Goal: Information Seeking & Learning: Compare options

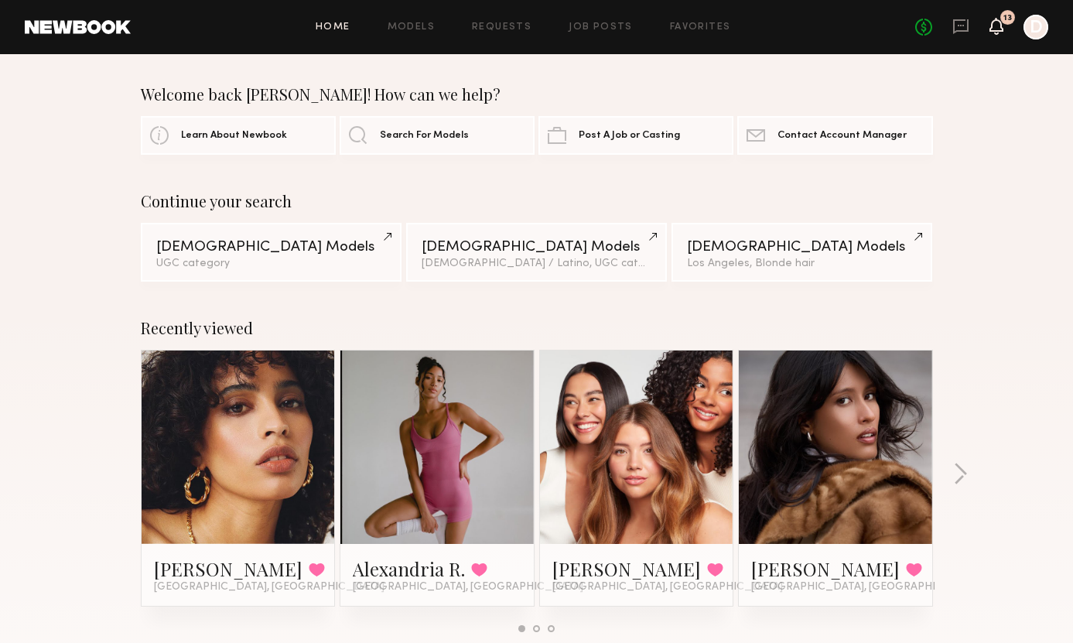
click at [995, 28] on icon at bounding box center [997, 25] width 12 height 11
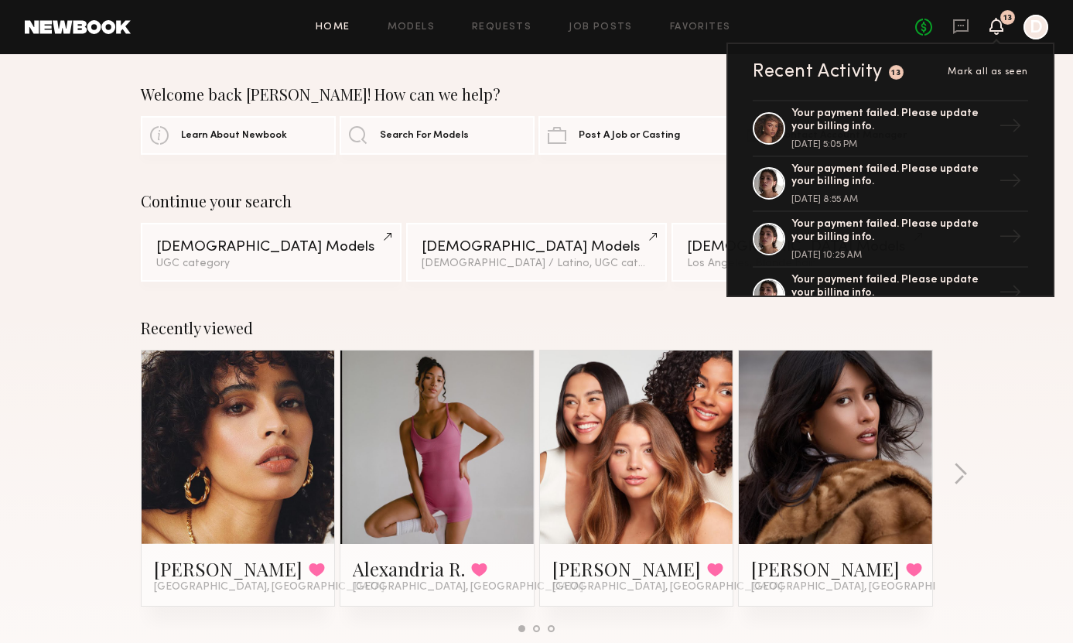
click at [994, 26] on icon at bounding box center [997, 25] width 12 height 11
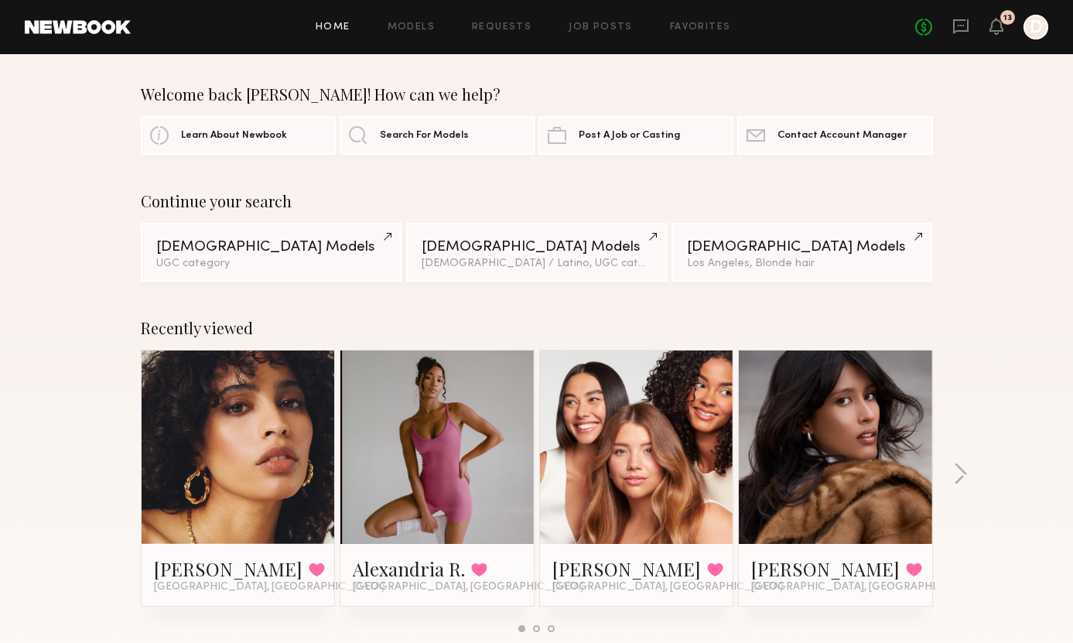
click at [686, 33] on div "Home Models Requests Job Posts Favorites Sign Out No fees up to $5,000 13 D" at bounding box center [590, 27] width 918 height 25
click at [693, 25] on link "Favorites" at bounding box center [700, 27] width 61 height 10
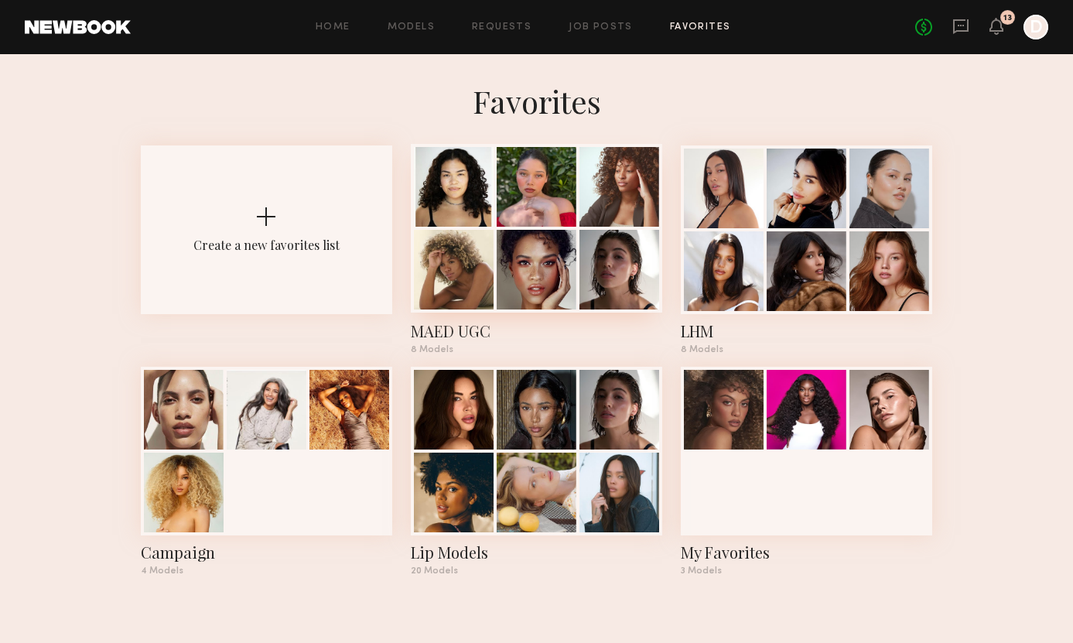
click at [508, 225] on div at bounding box center [537, 187] width 80 height 80
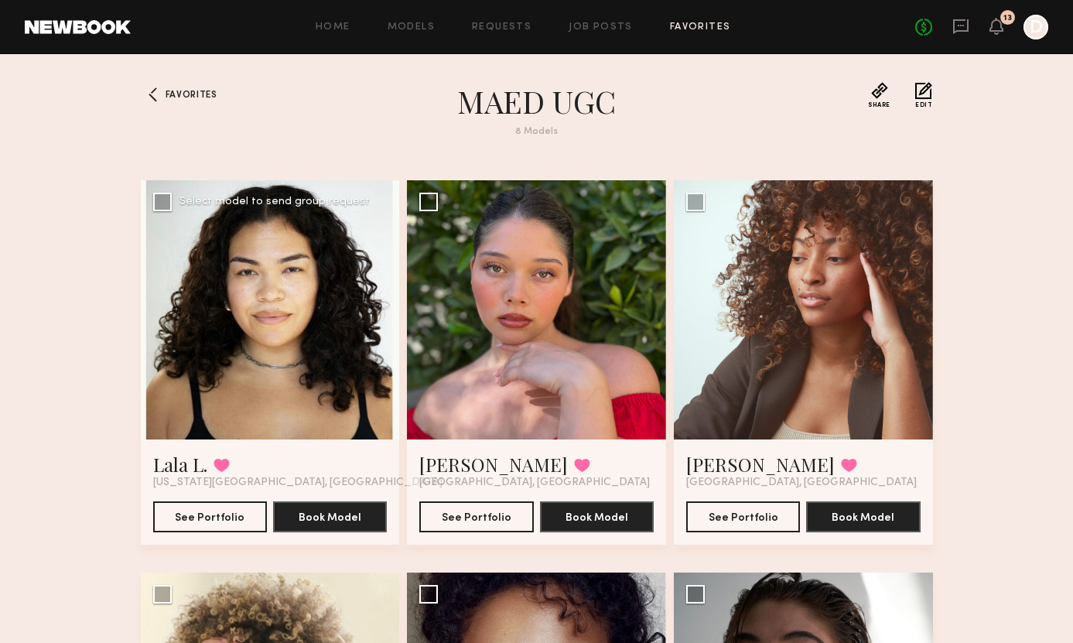
click at [262, 324] on div at bounding box center [270, 309] width 259 height 259
click at [291, 322] on div at bounding box center [270, 309] width 259 height 259
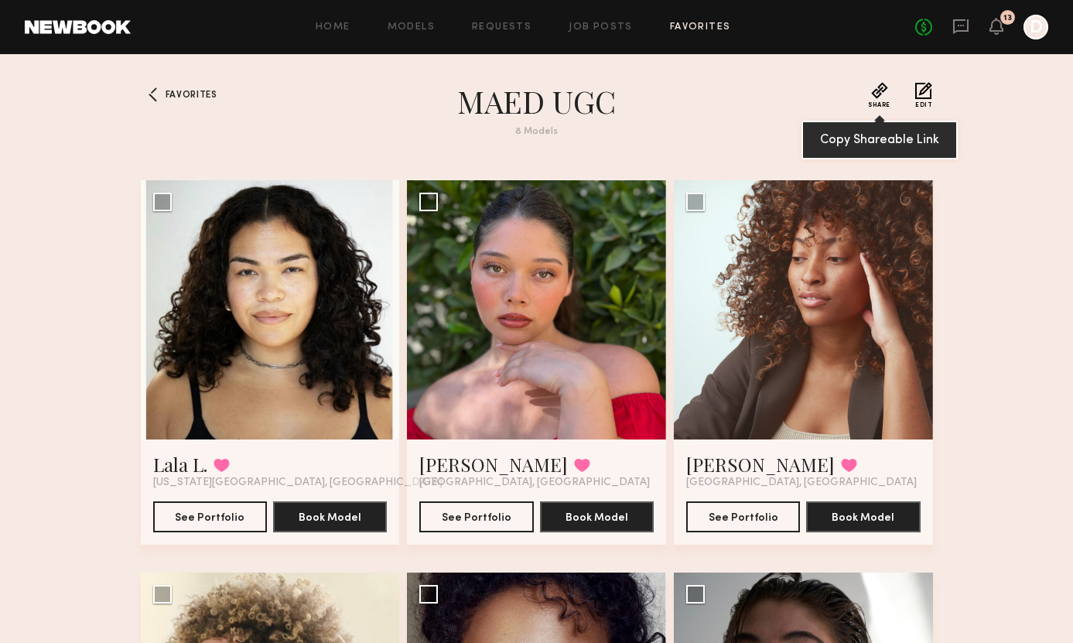
click at [887, 94] on button "Share" at bounding box center [879, 95] width 22 height 26
click at [879, 87] on button "Share" at bounding box center [879, 95] width 22 height 26
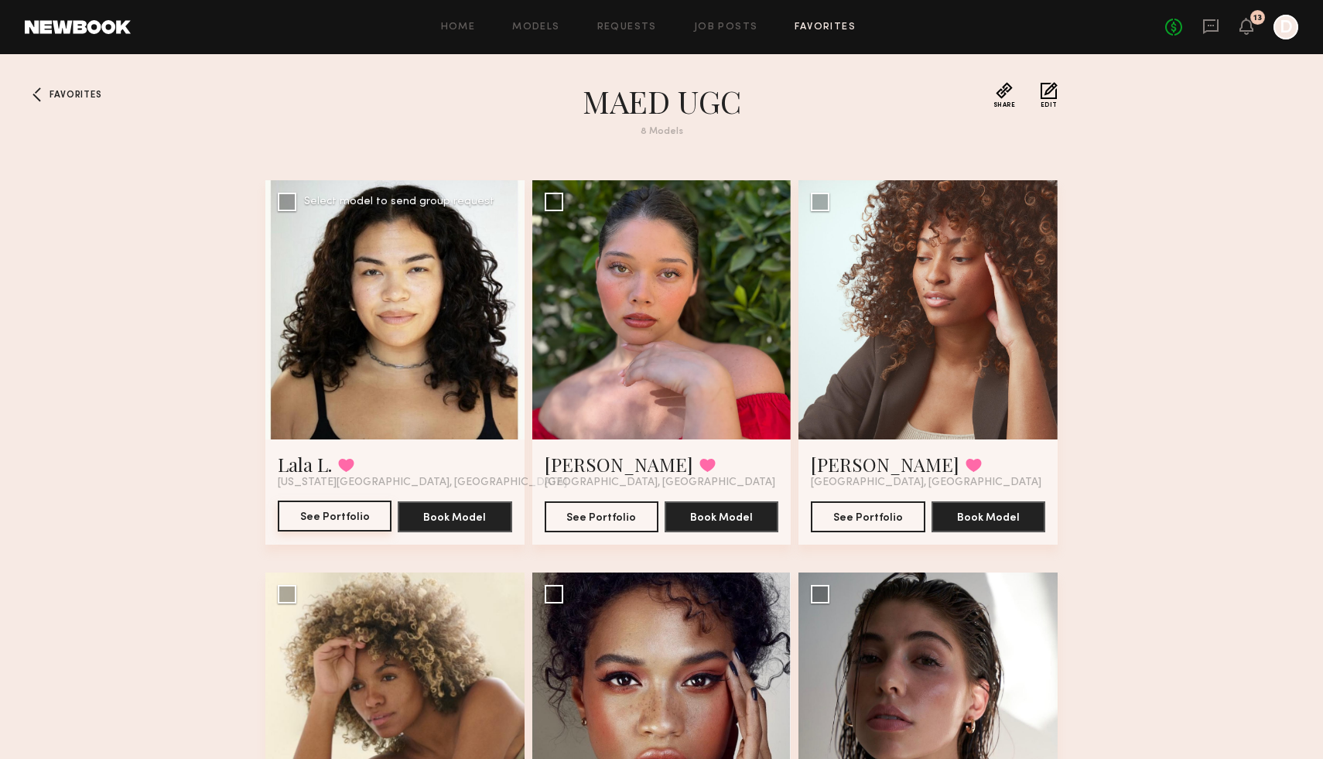
click at [327, 524] on button "See Portfolio" at bounding box center [335, 516] width 114 height 31
click at [604, 517] on button "See Portfolio" at bounding box center [602, 516] width 114 height 31
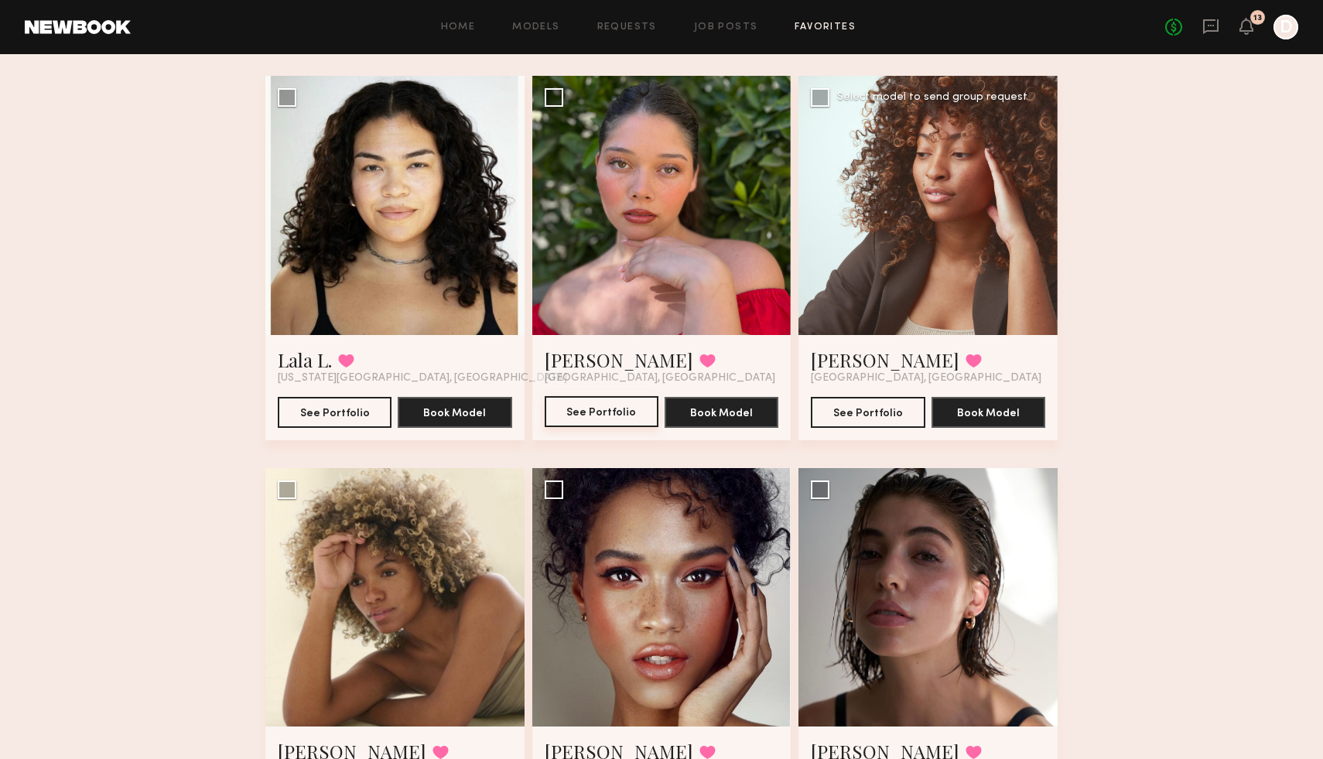
scroll to position [130, 0]
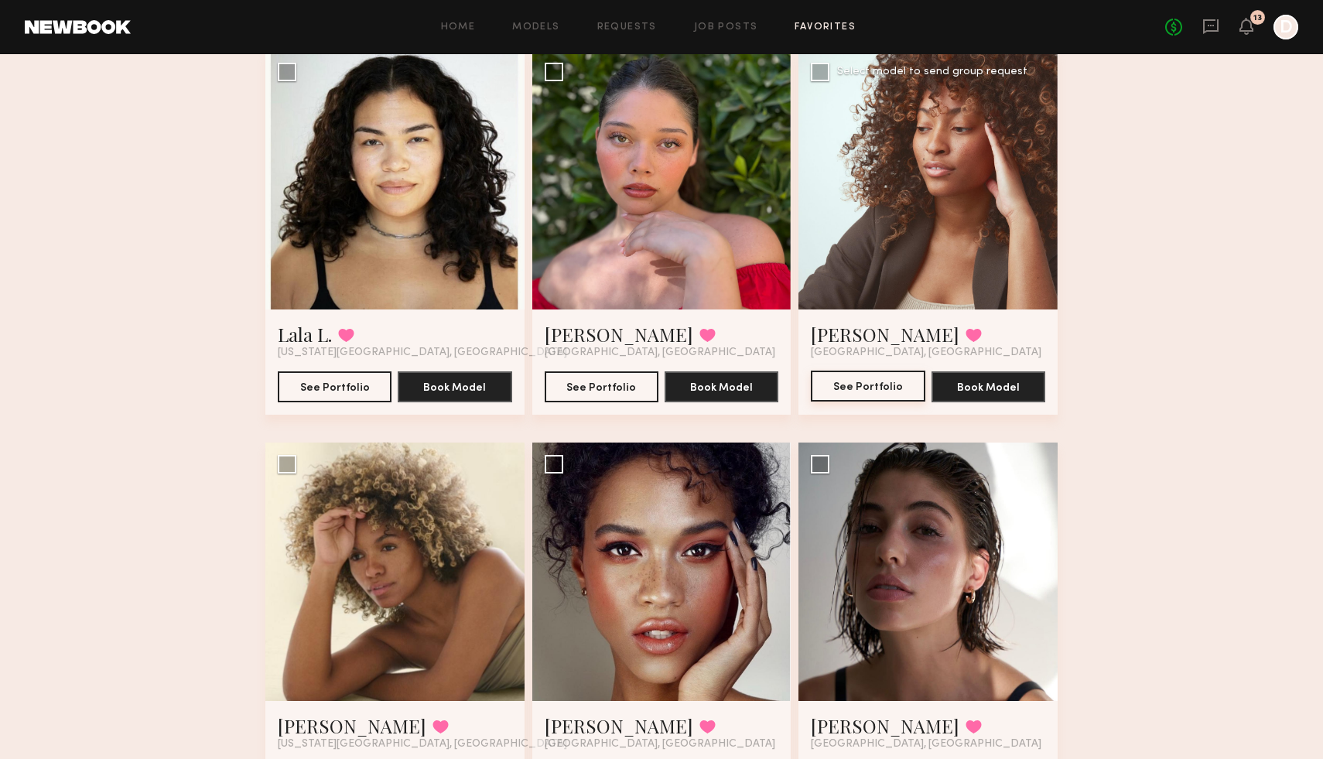
click at [877, 385] on button "See Portfolio" at bounding box center [868, 386] width 114 height 31
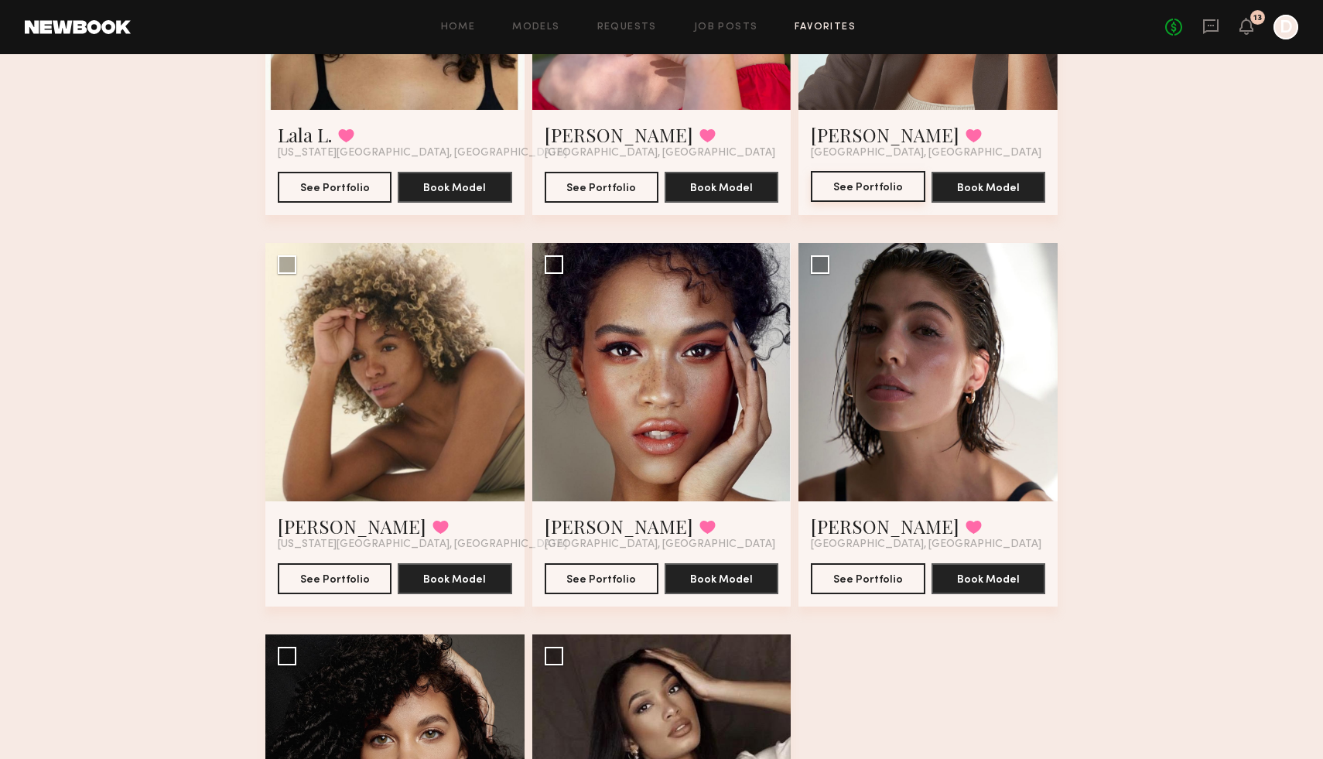
scroll to position [519, 0]
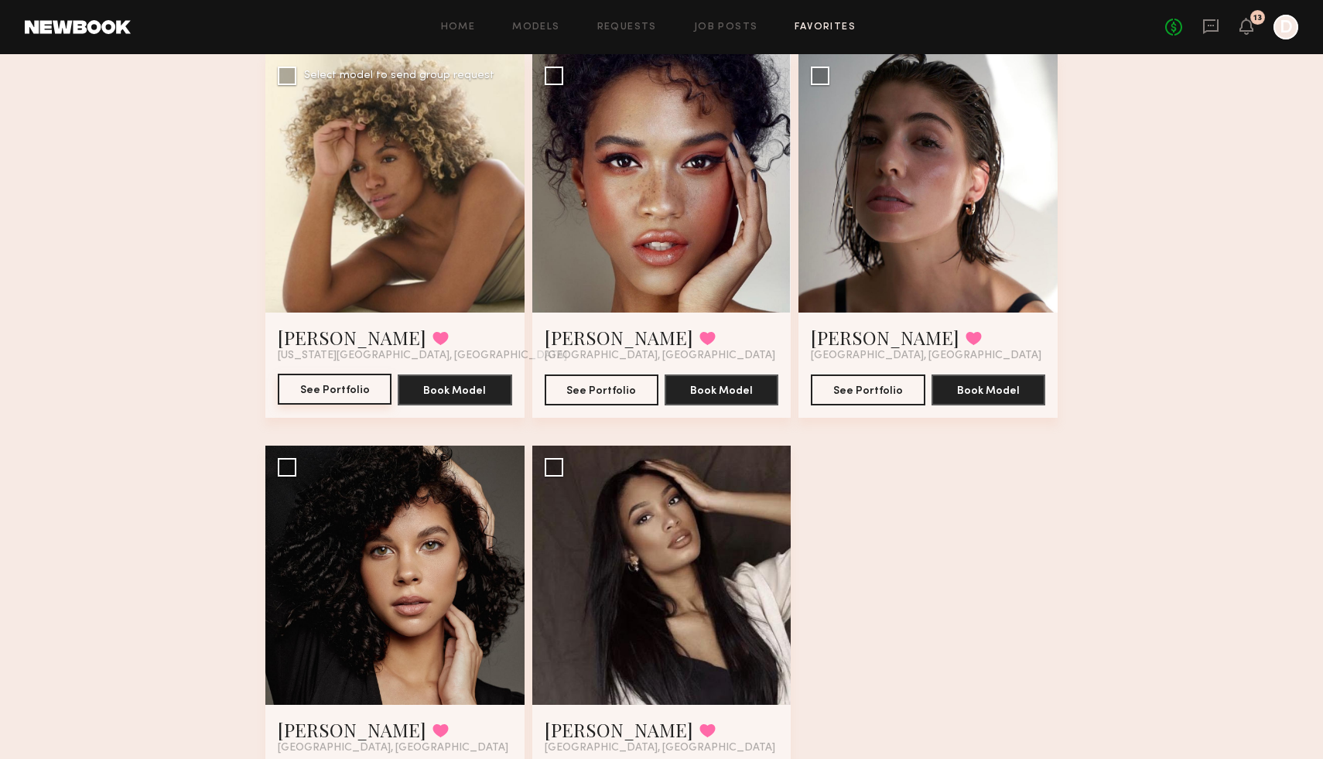
click at [334, 393] on button "See Portfolio" at bounding box center [335, 389] width 114 height 31
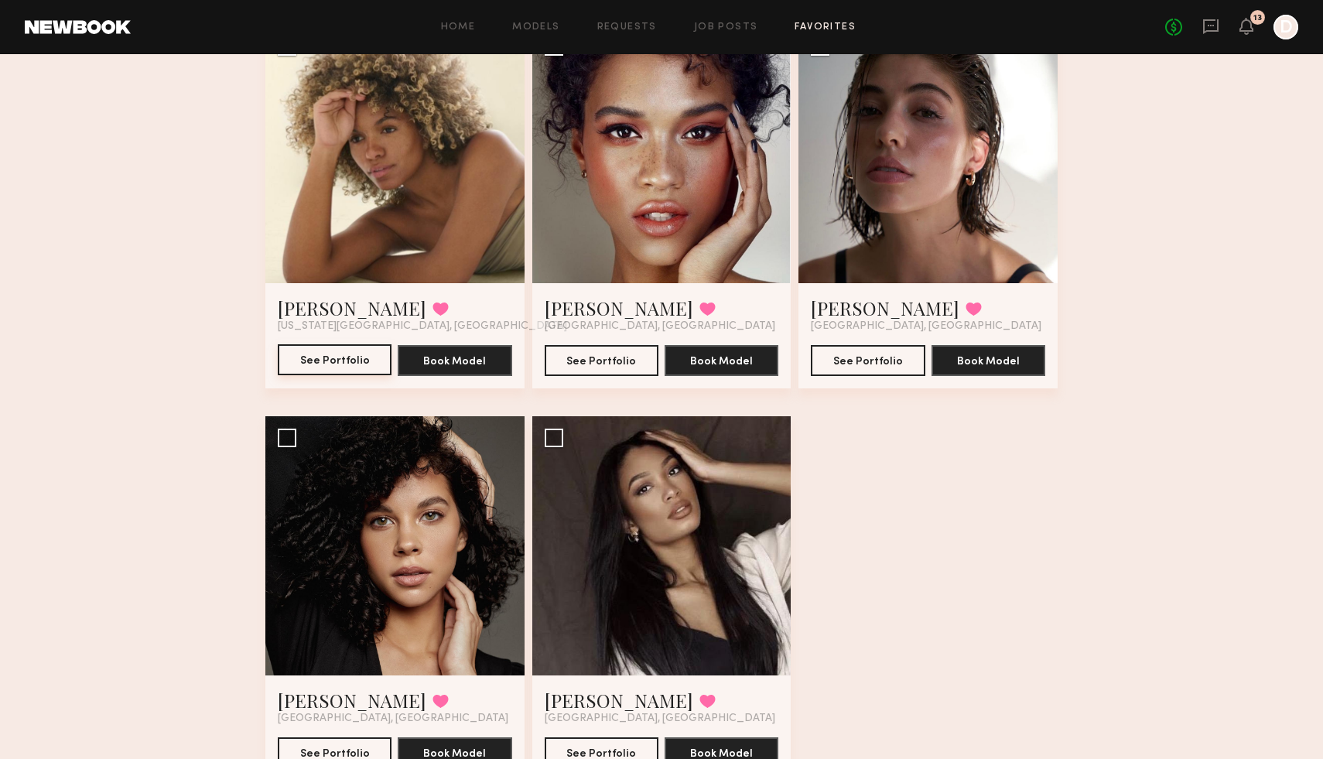
scroll to position [549, 0]
click at [598, 361] on button "See Portfolio" at bounding box center [602, 359] width 114 height 31
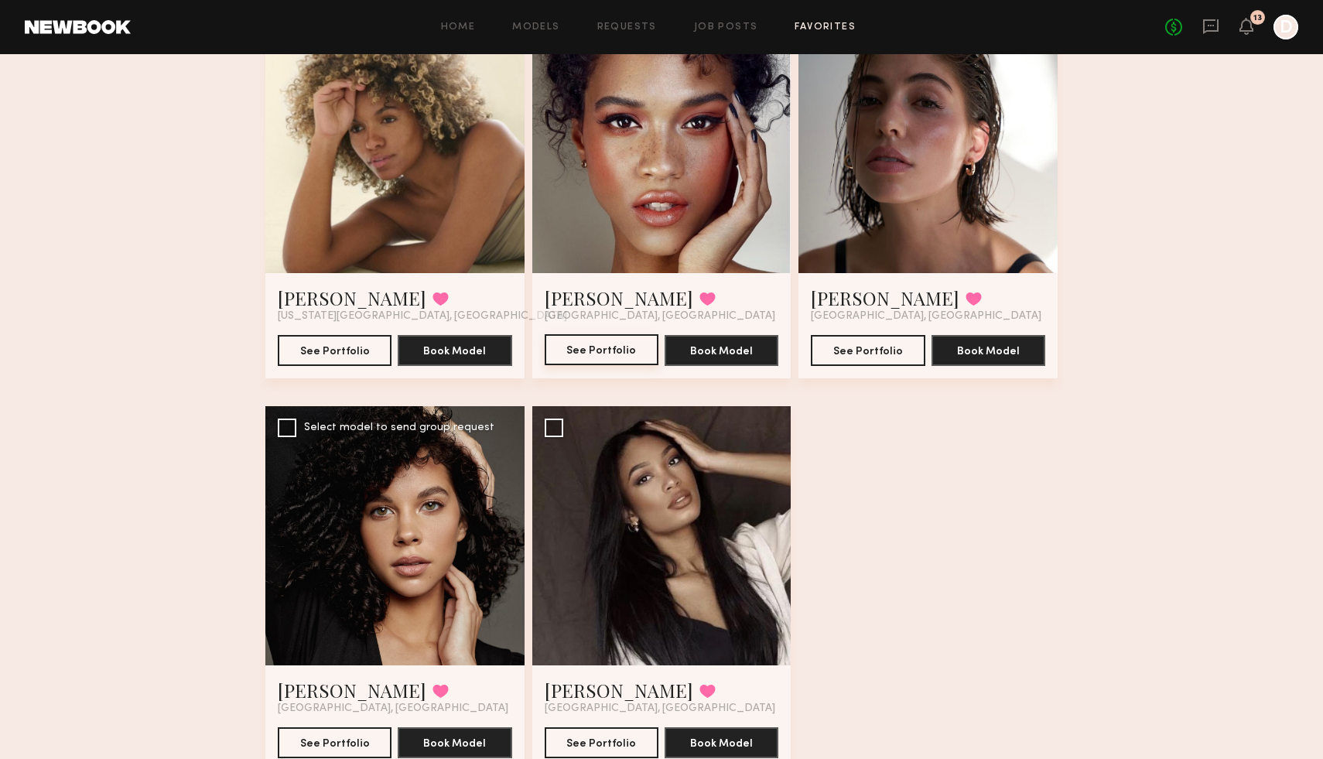
scroll to position [621, 0]
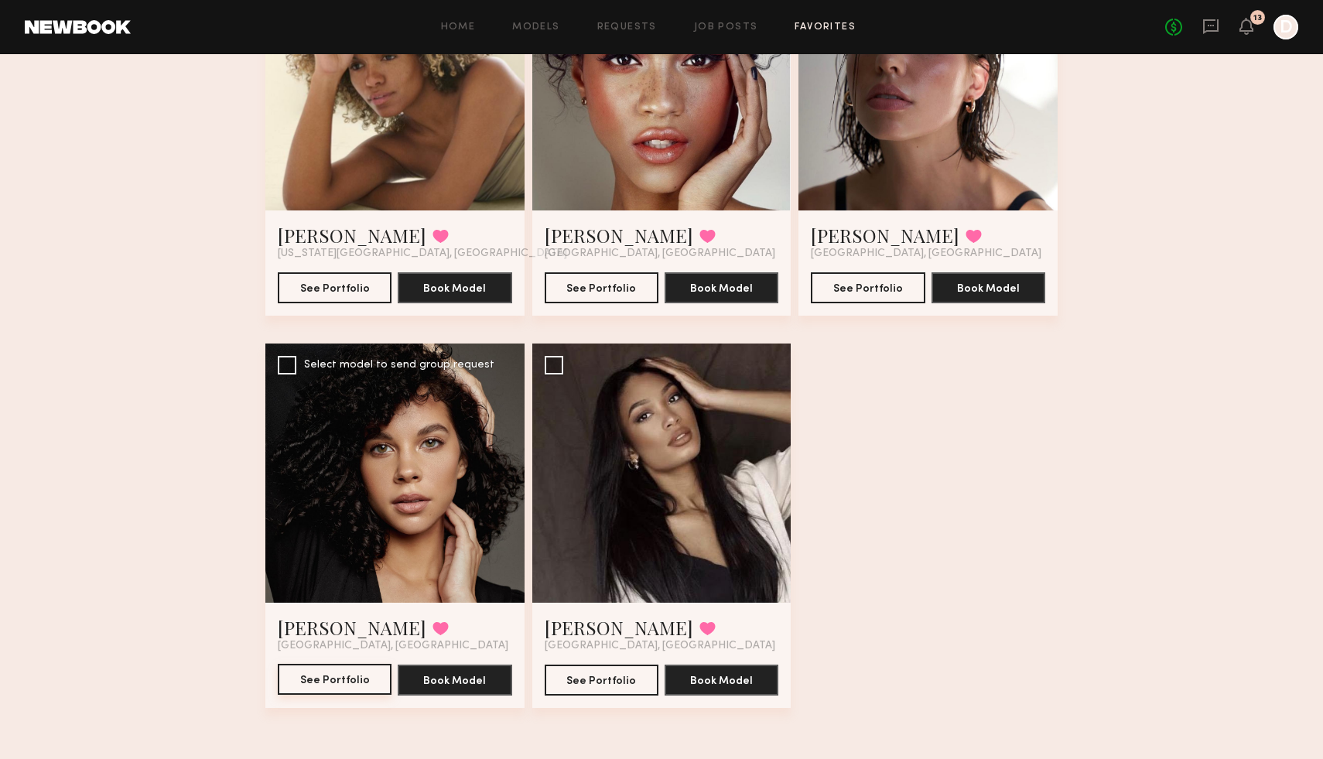
click at [342, 642] on button "See Portfolio" at bounding box center [335, 679] width 114 height 31
click at [611, 642] on button "See Portfolio" at bounding box center [602, 679] width 114 height 31
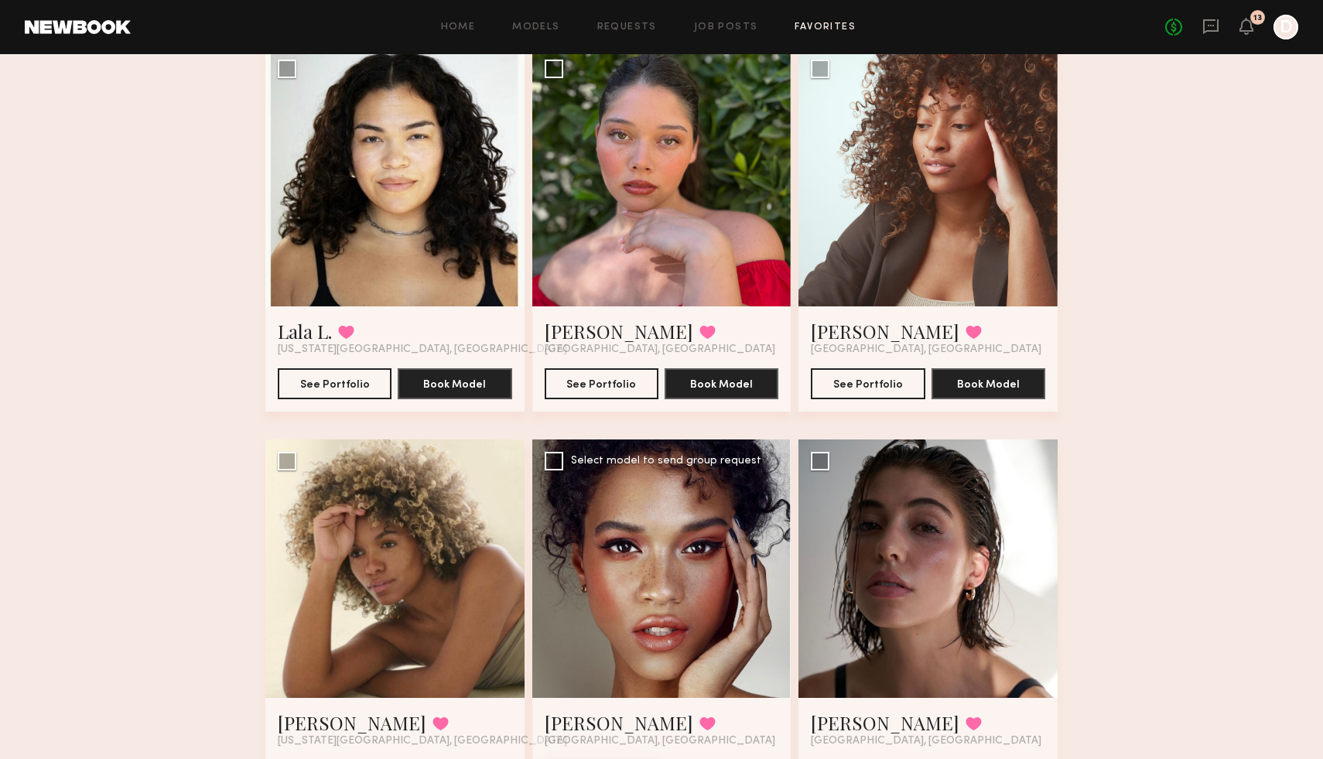
scroll to position [118, 0]
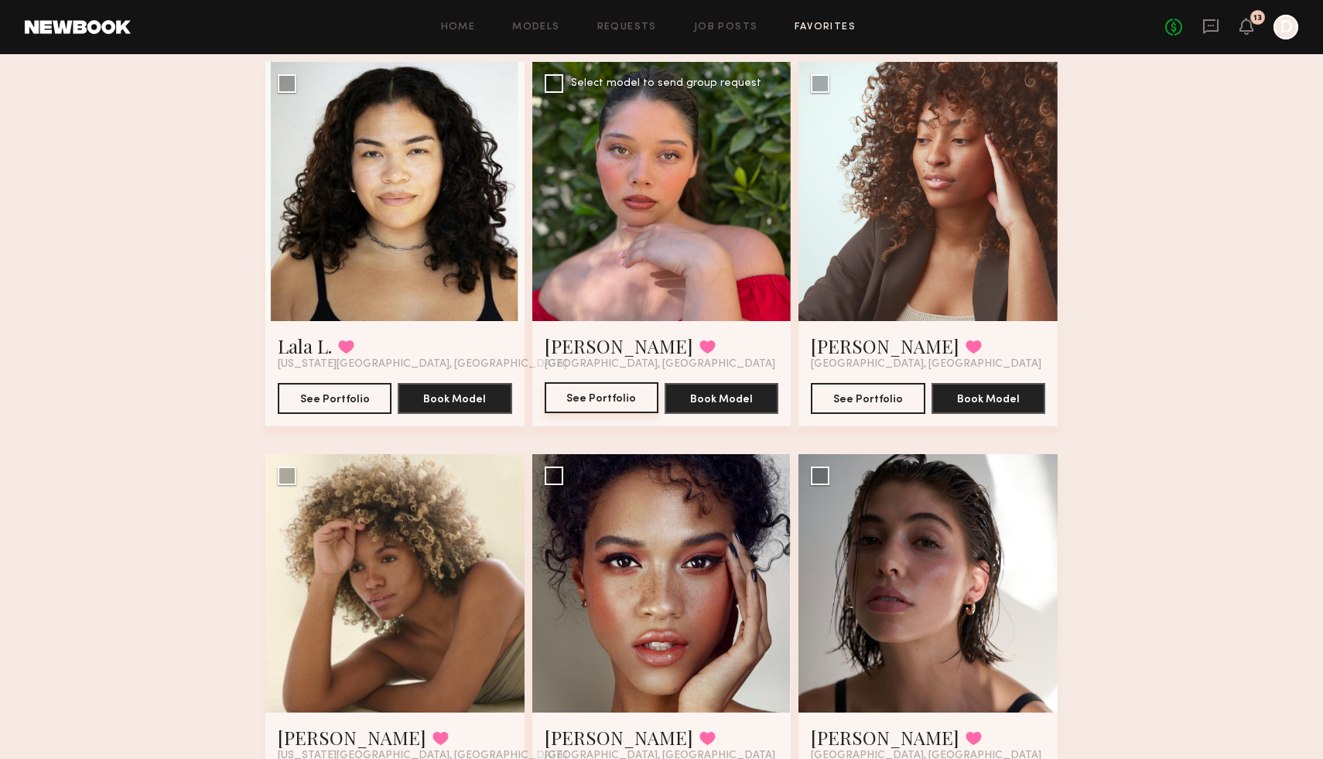
click at [617, 398] on button "See Portfolio" at bounding box center [602, 397] width 114 height 31
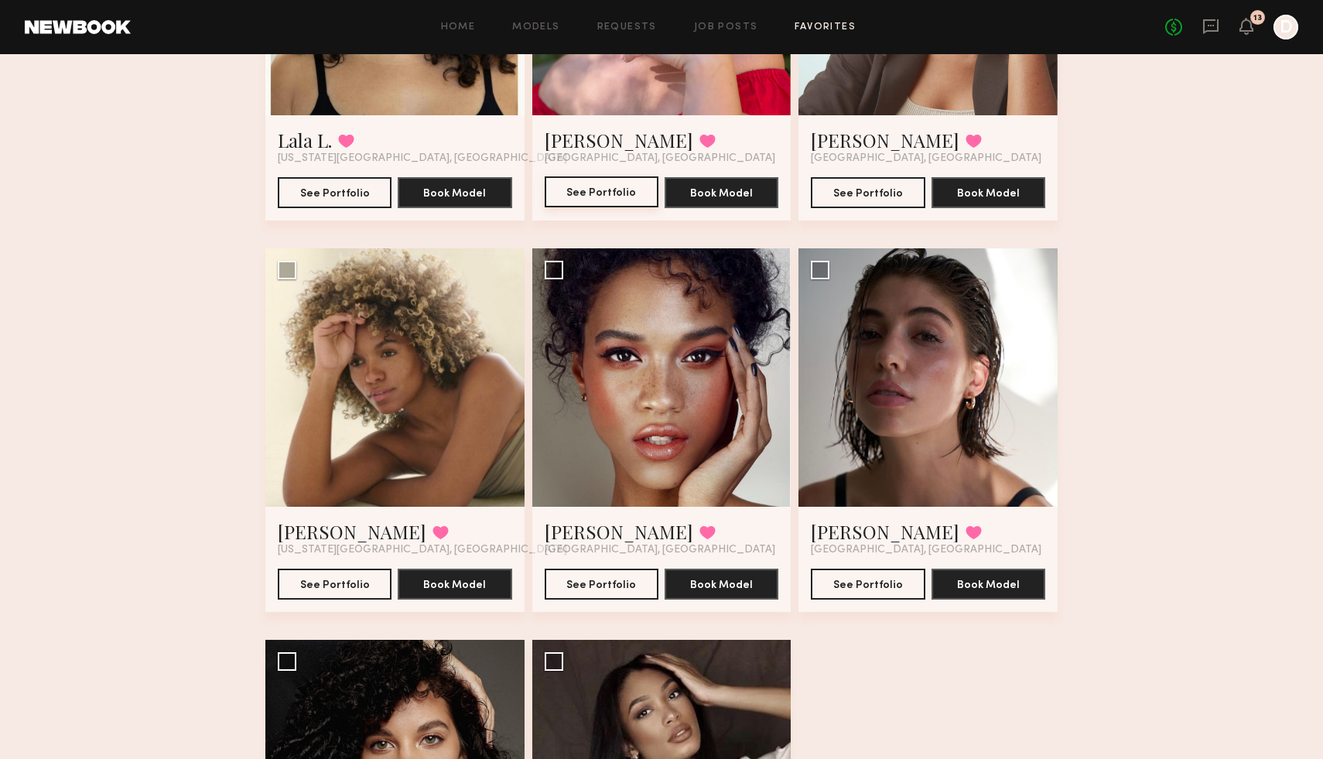
scroll to position [334, 0]
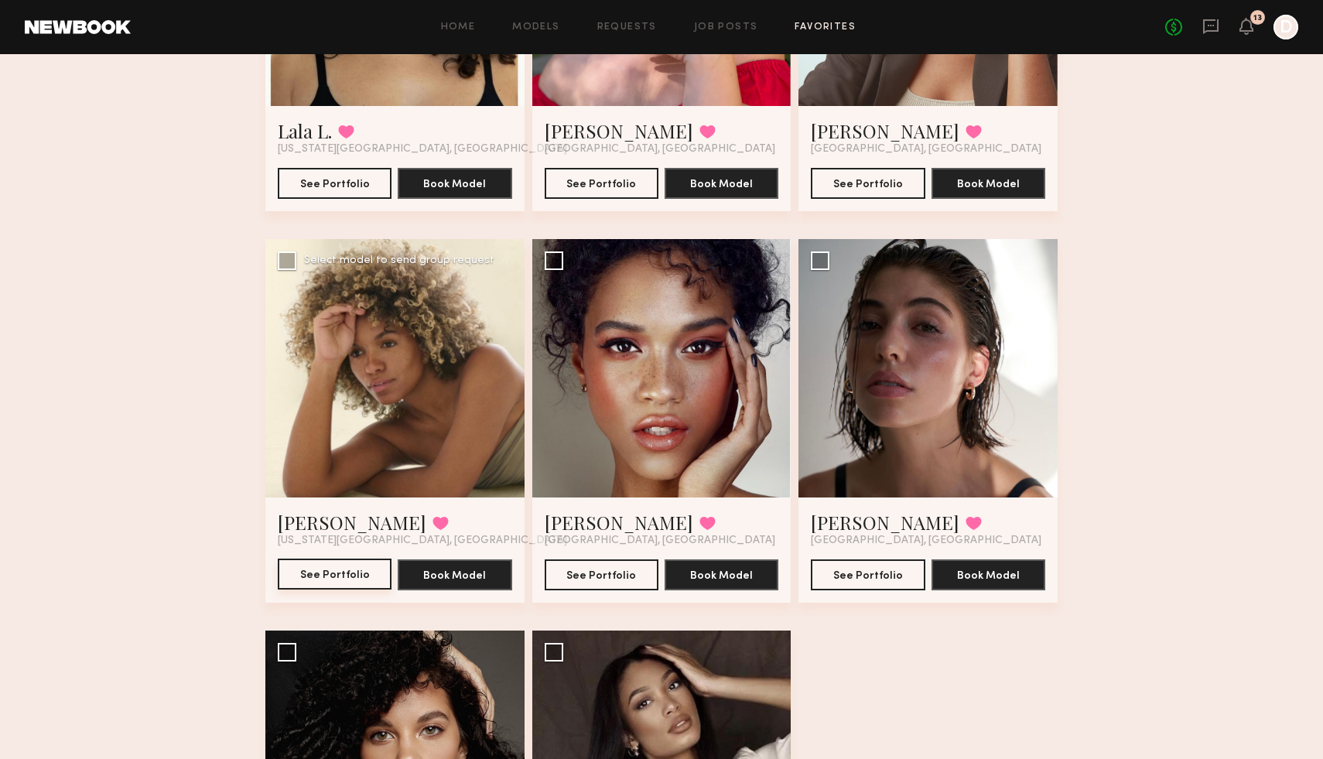
click at [341, 576] on button "See Portfolio" at bounding box center [335, 574] width 114 height 31
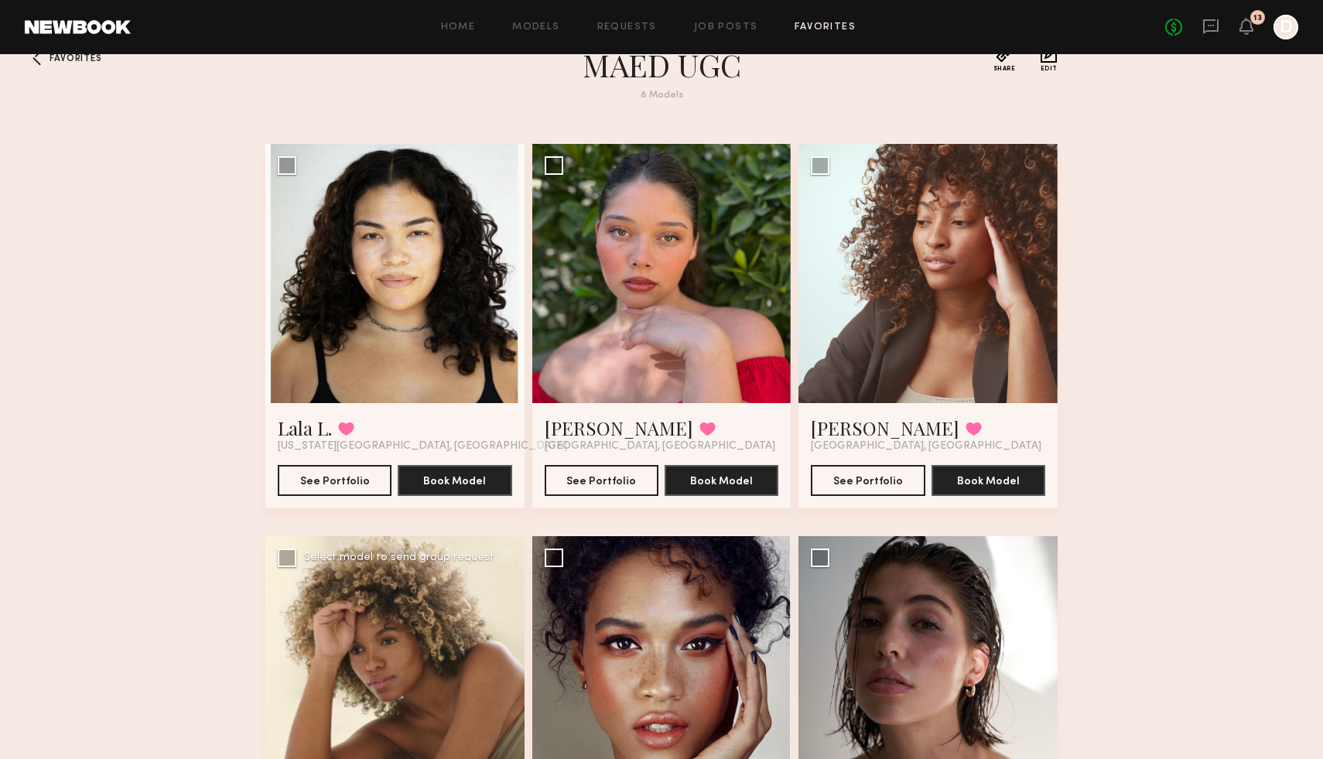
scroll to position [0, 0]
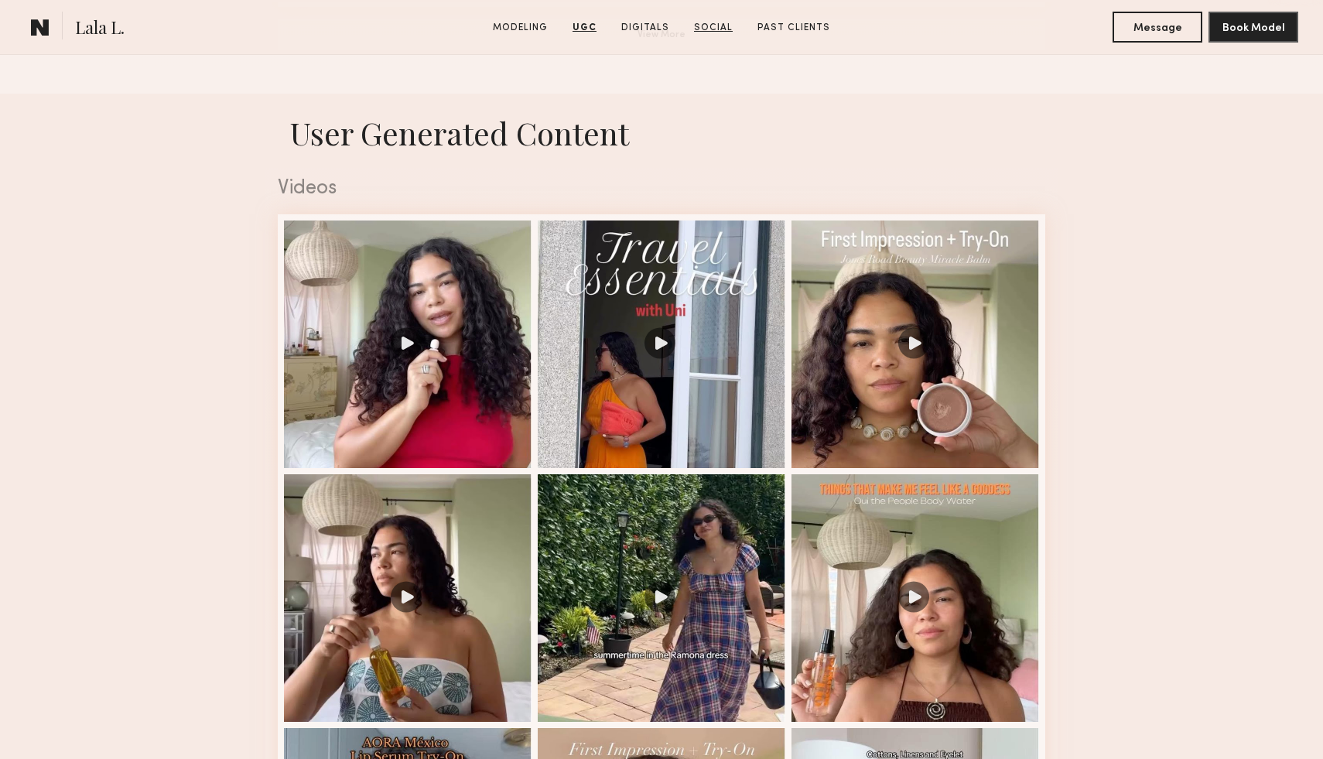
scroll to position [1492, 0]
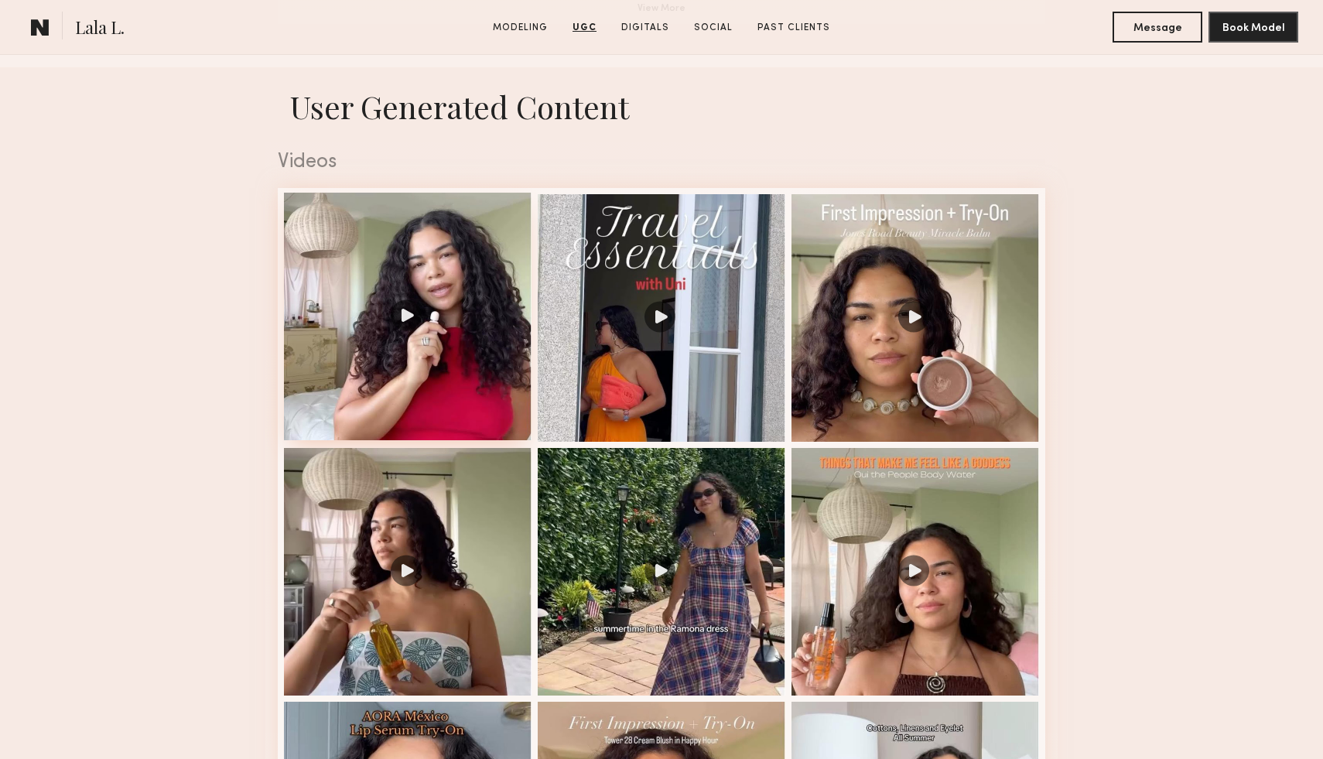
click at [499, 293] on div at bounding box center [408, 317] width 248 height 248
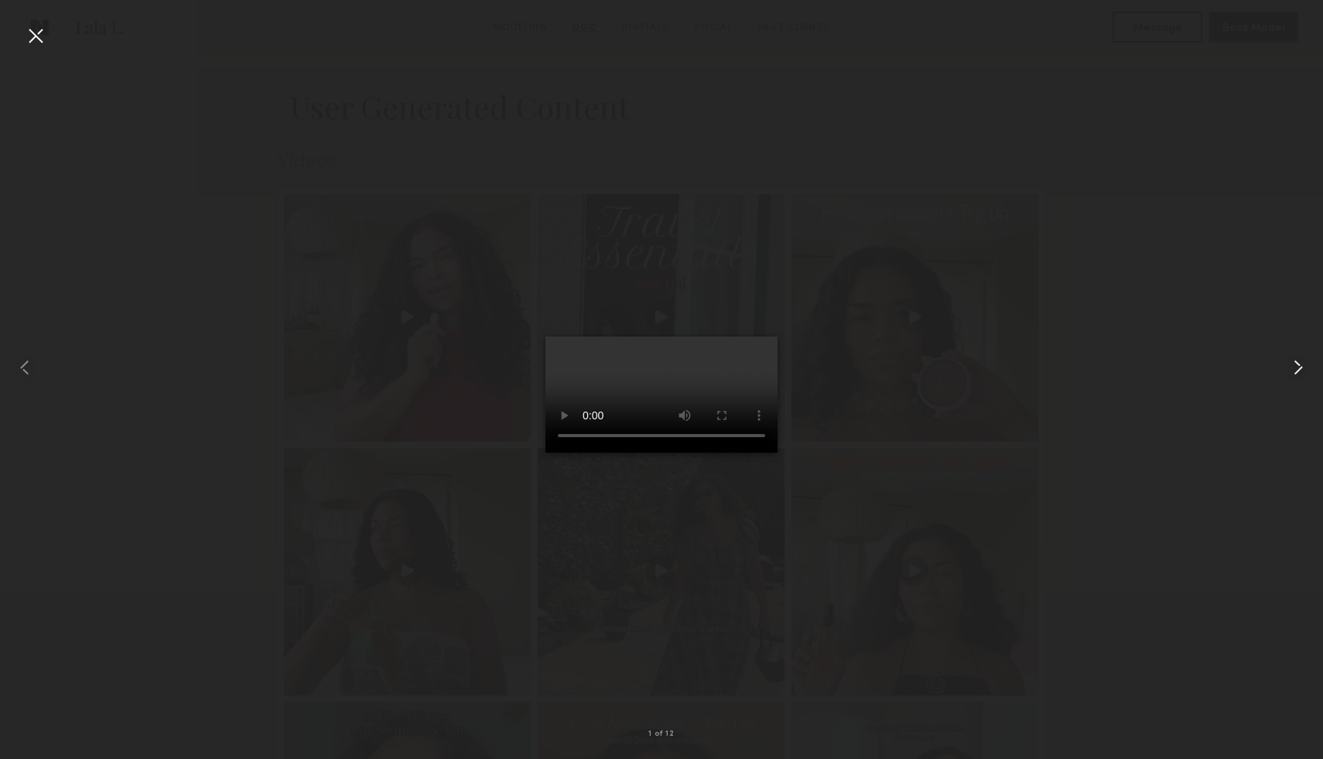
click at [1298, 364] on common-icon at bounding box center [1298, 367] width 25 height 25
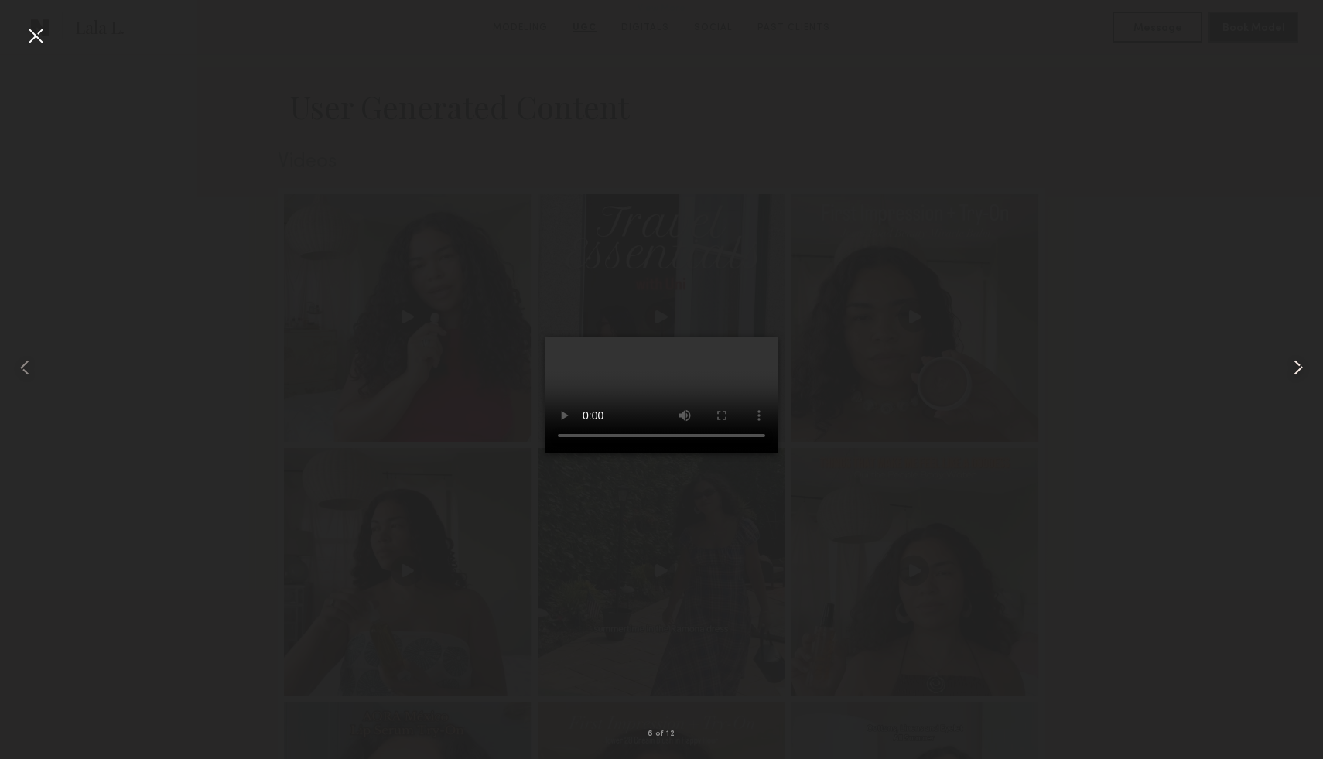
click at [1298, 364] on common-icon at bounding box center [1298, 367] width 25 height 25
click at [34, 41] on div at bounding box center [35, 35] width 25 height 25
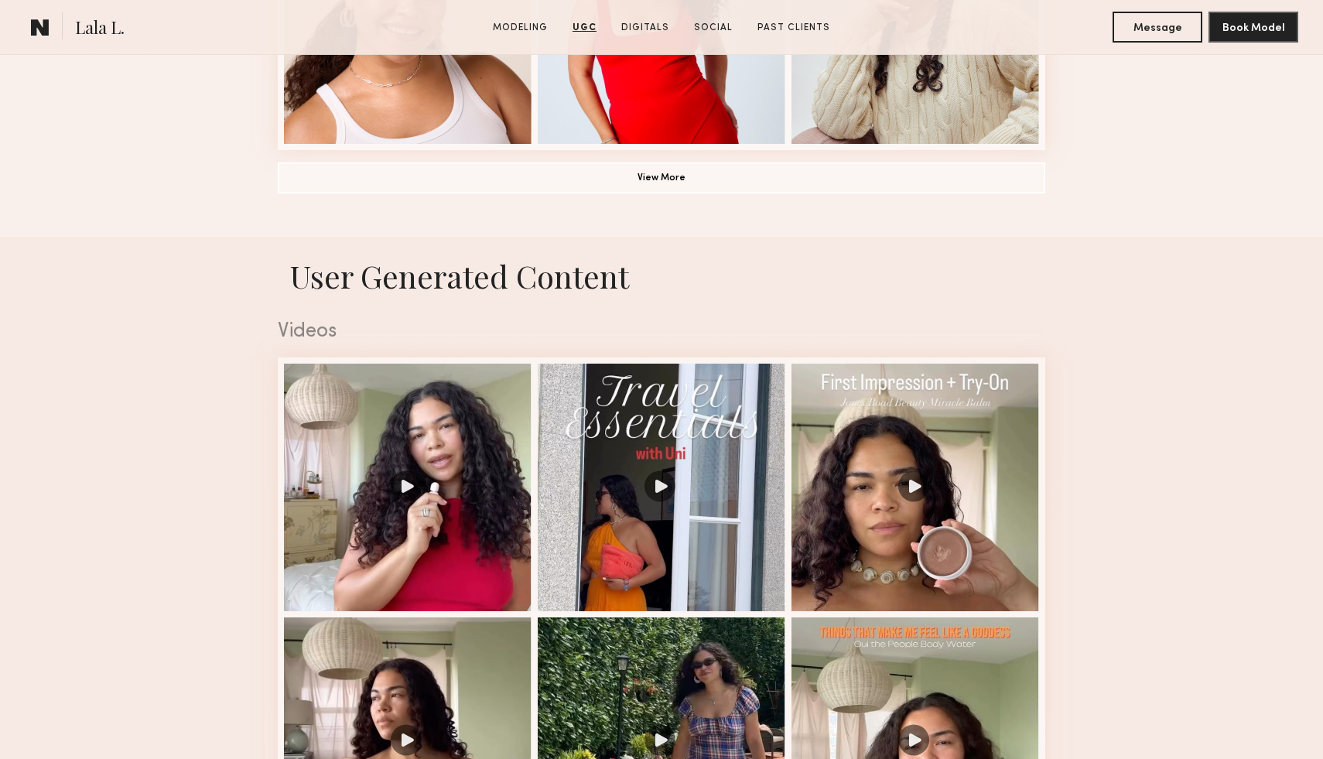
scroll to position [1252, 0]
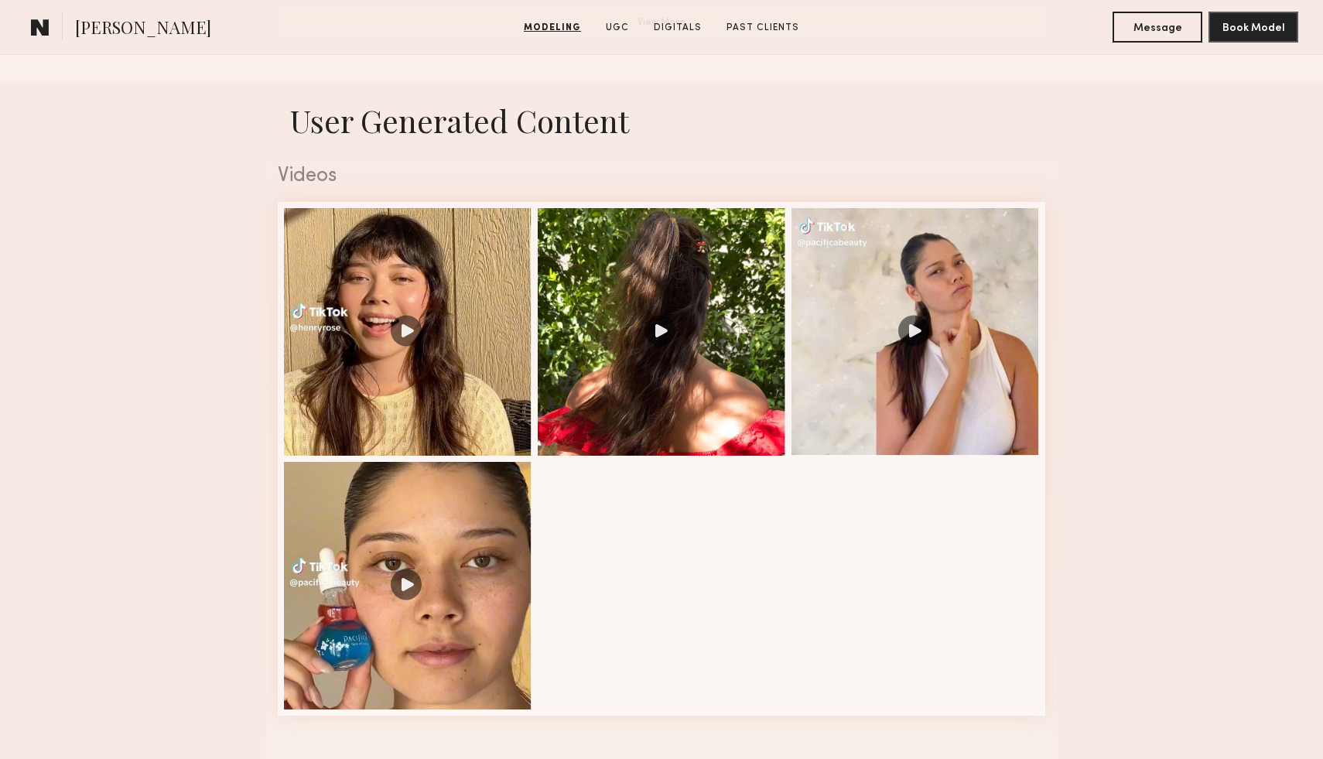
scroll to position [1555, 0]
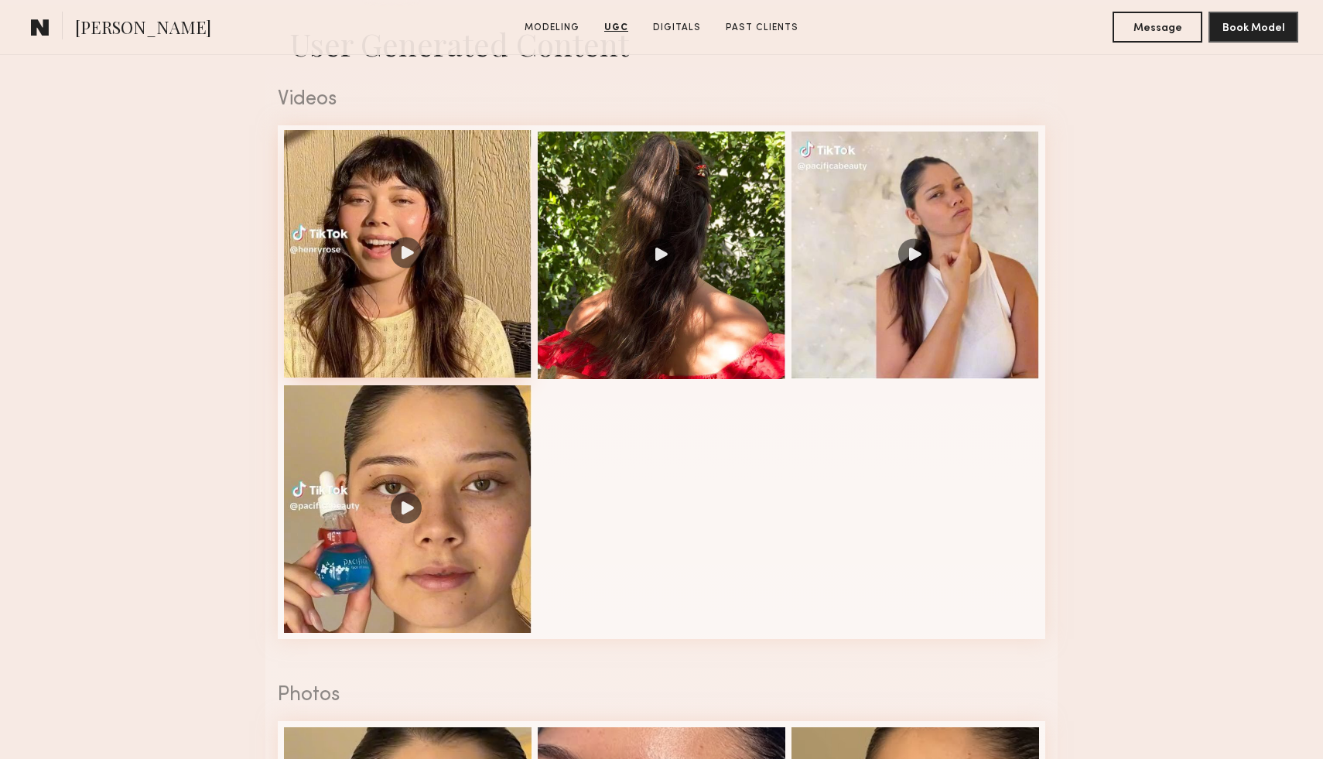
click at [460, 203] on div at bounding box center [408, 254] width 248 height 248
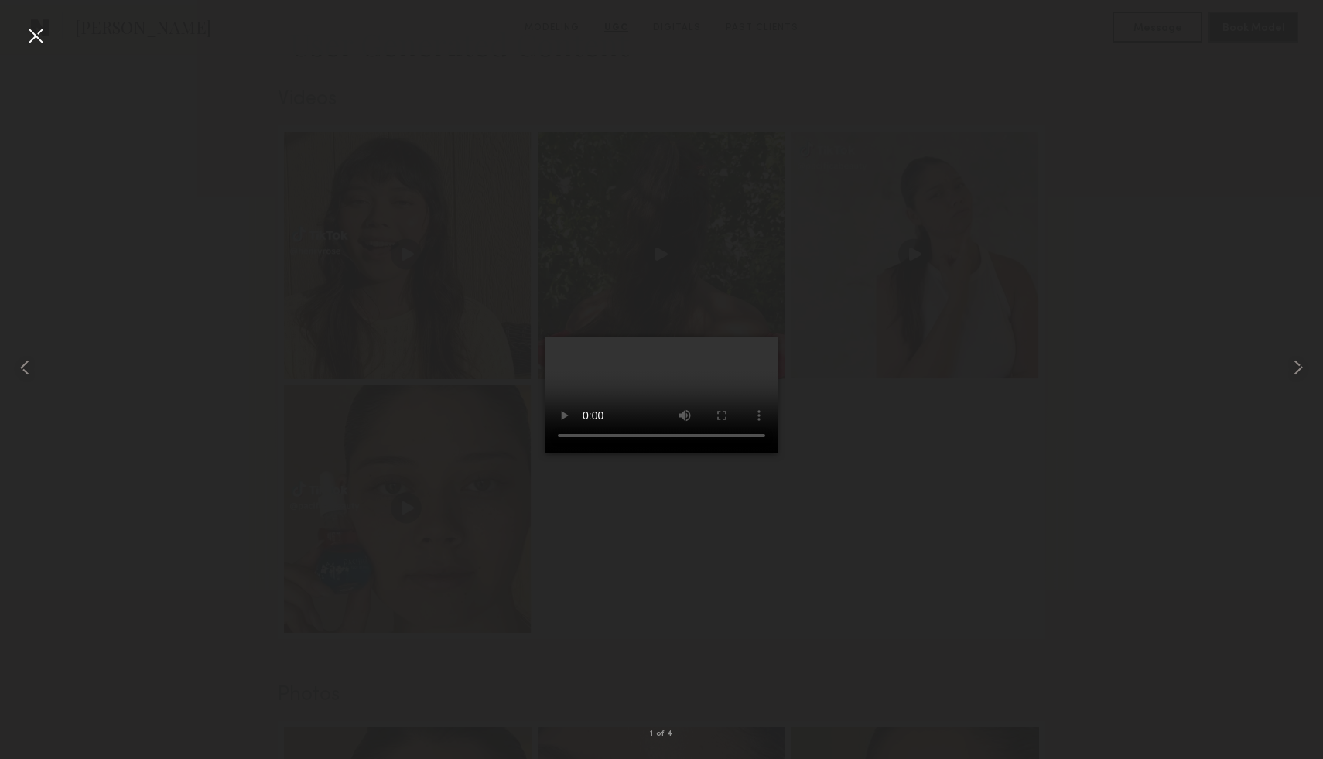
click at [35, 36] on div at bounding box center [35, 35] width 25 height 25
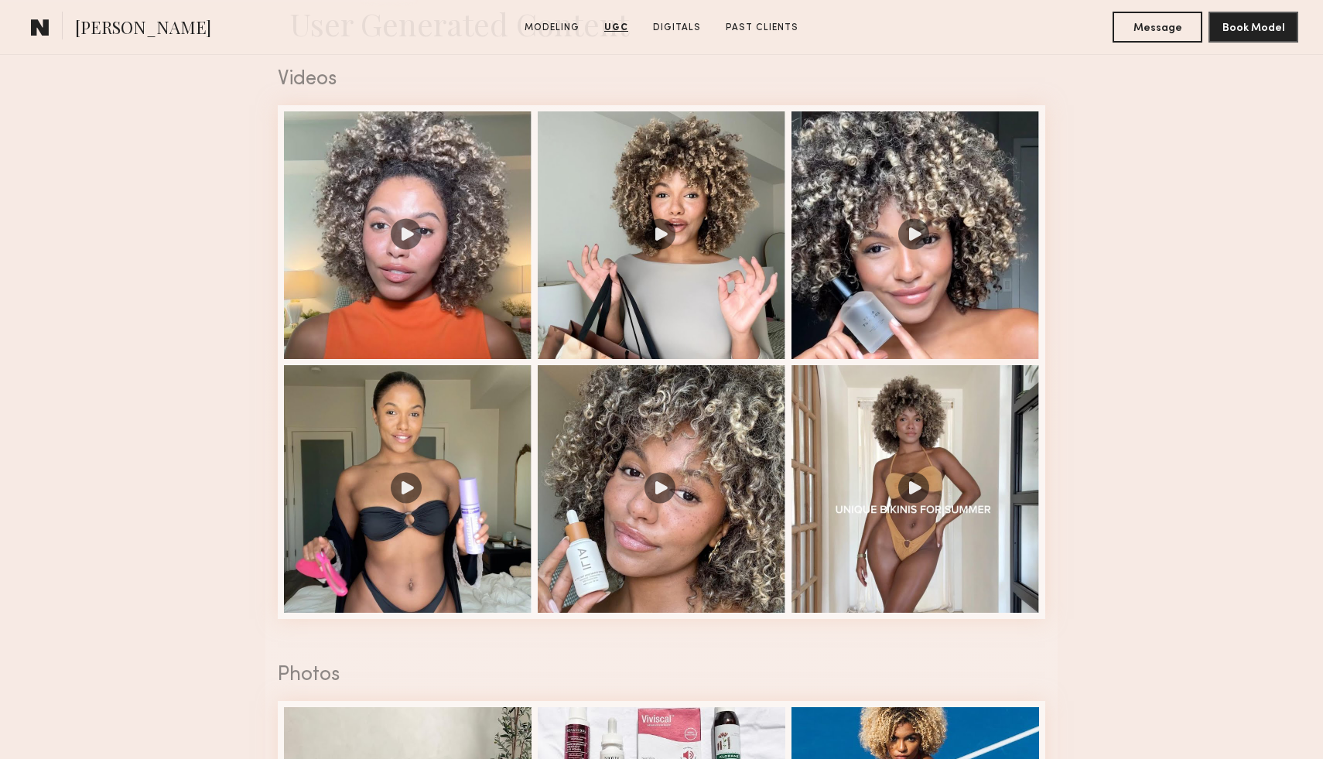
scroll to position [1564, 0]
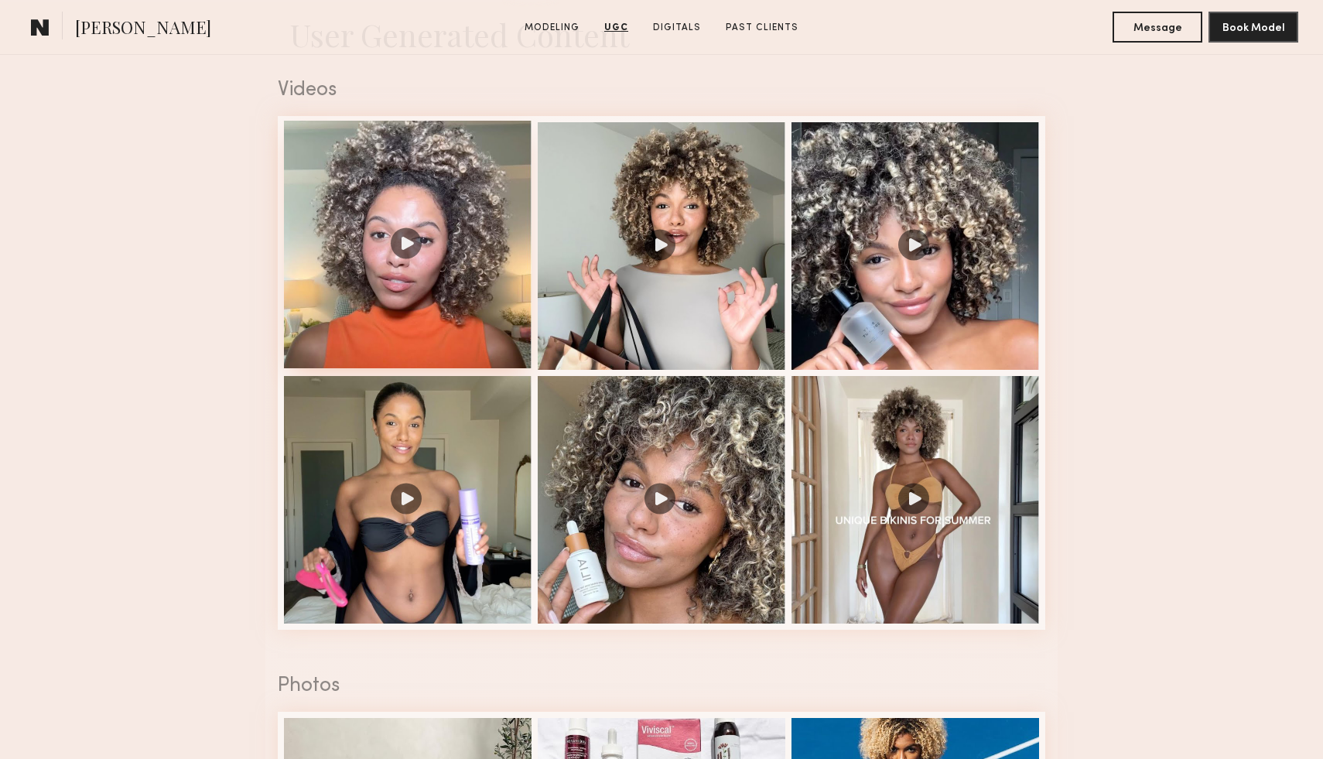
click at [454, 272] on div at bounding box center [408, 245] width 248 height 248
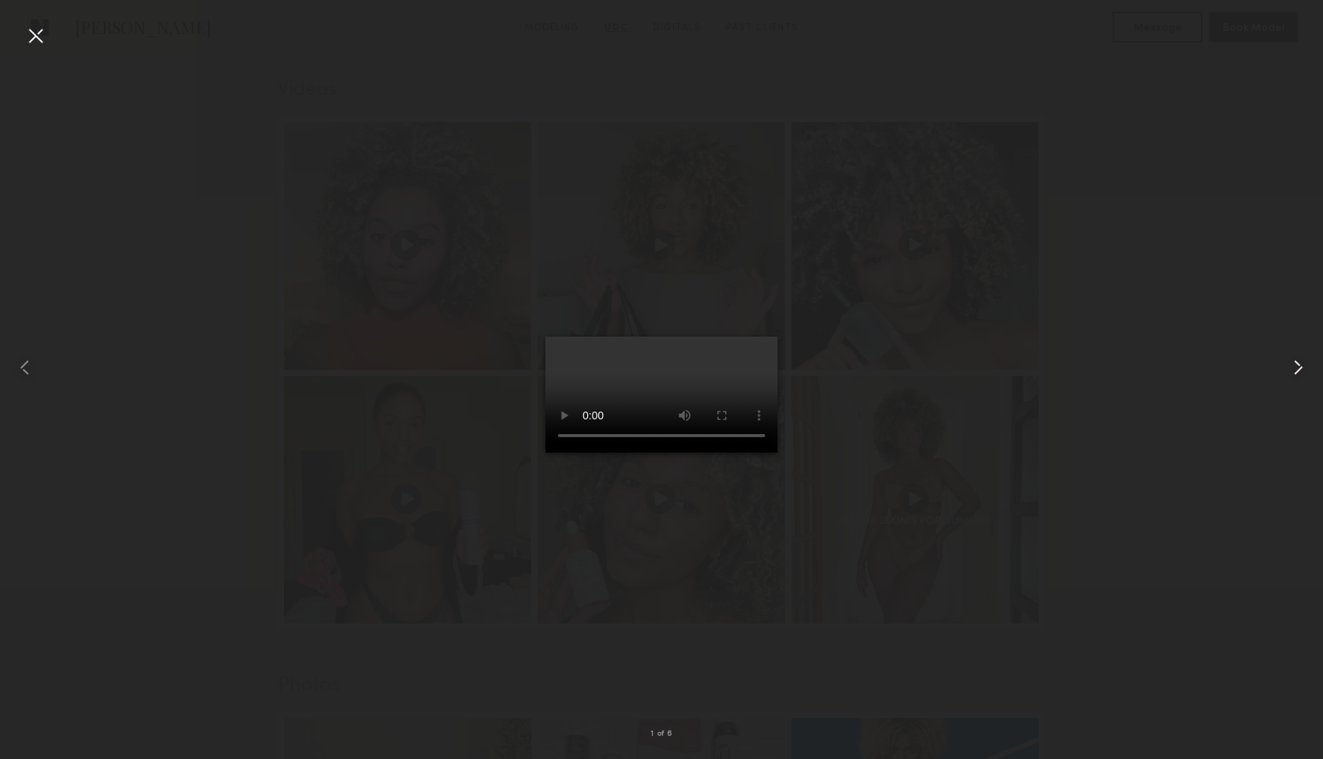
click at [1292, 368] on common-icon at bounding box center [1298, 367] width 25 height 25
click at [40, 33] on div at bounding box center [35, 35] width 25 height 25
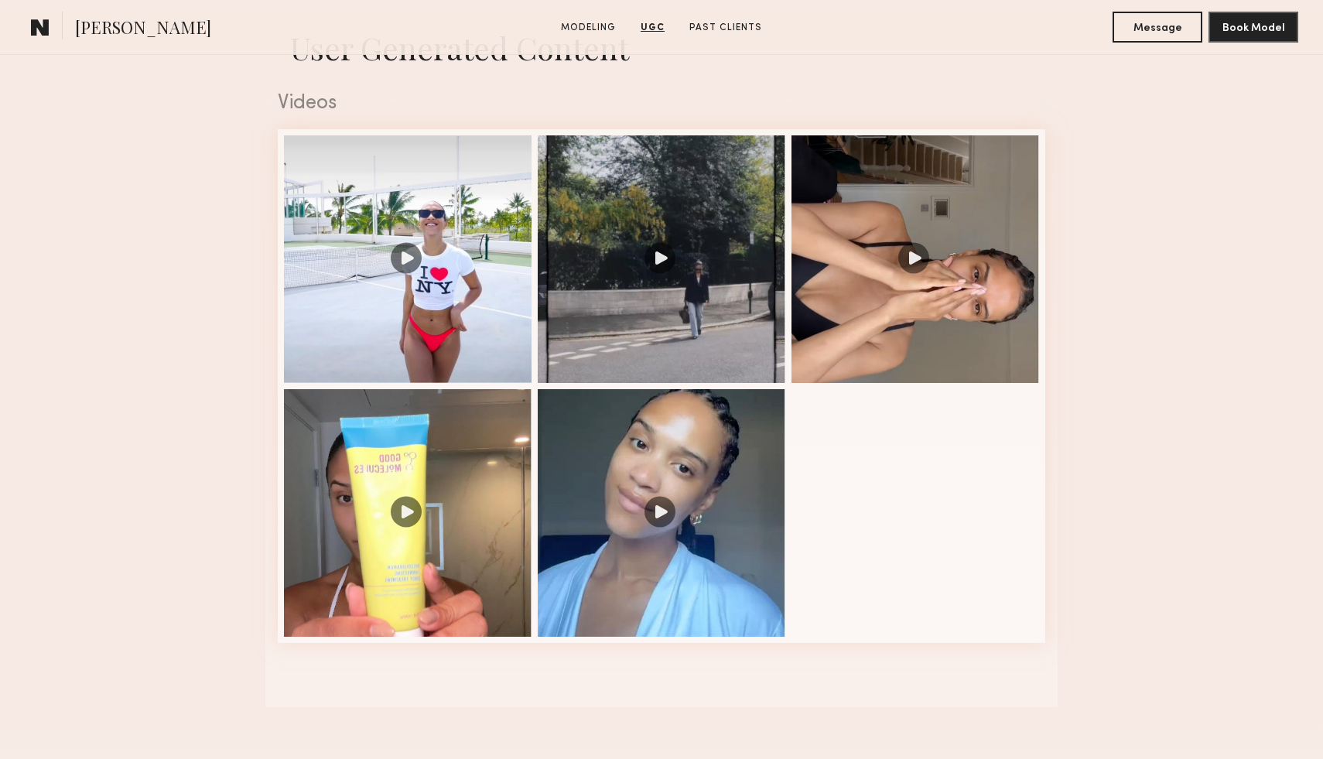
scroll to position [1556, 0]
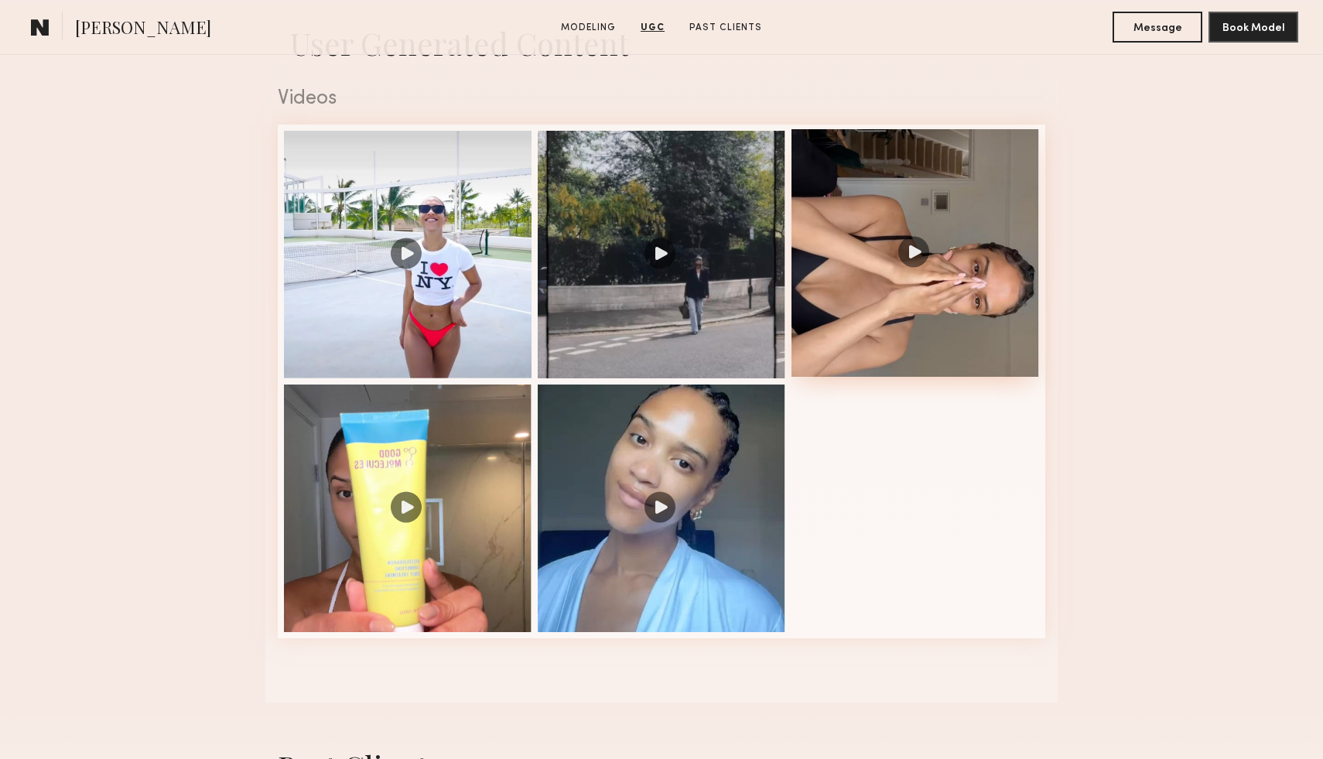
click at [875, 324] on div at bounding box center [916, 253] width 248 height 248
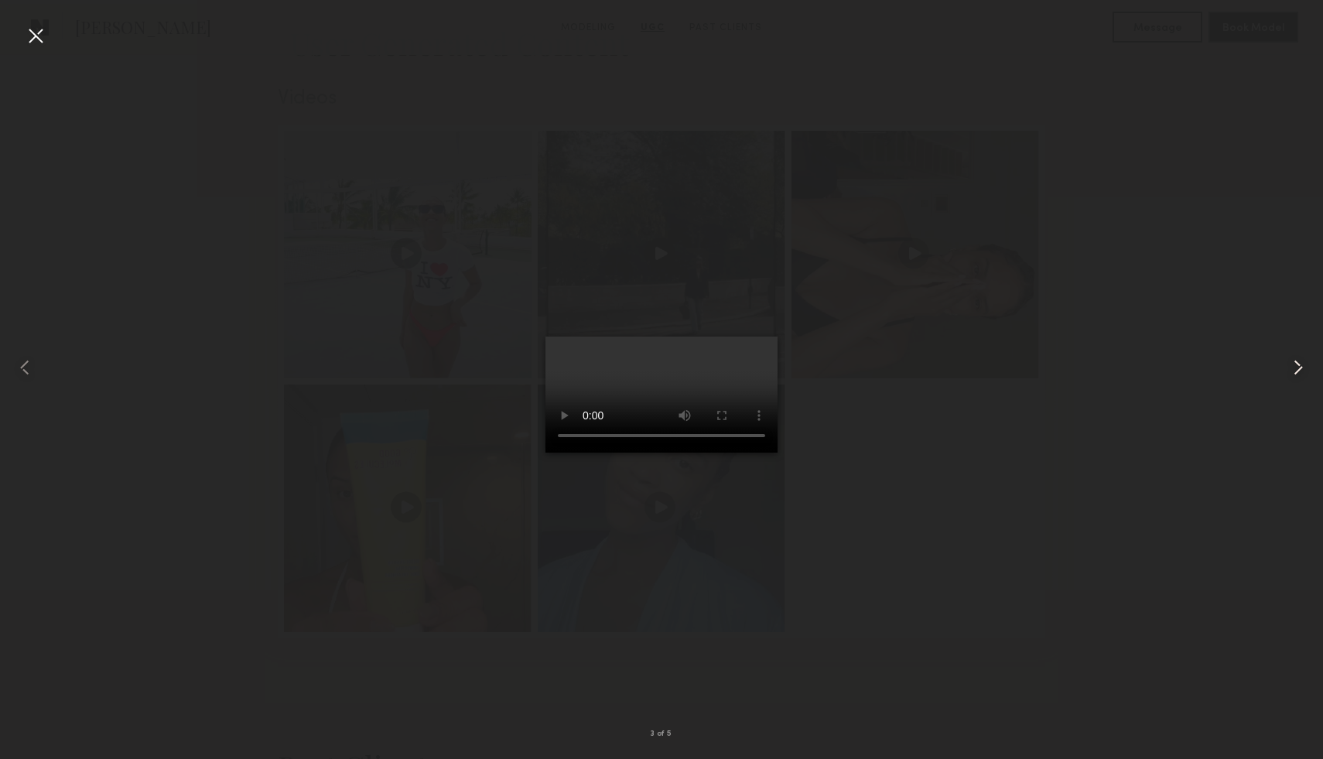
click at [1297, 361] on common-icon at bounding box center [1298, 367] width 25 height 25
click at [35, 39] on div at bounding box center [35, 35] width 25 height 25
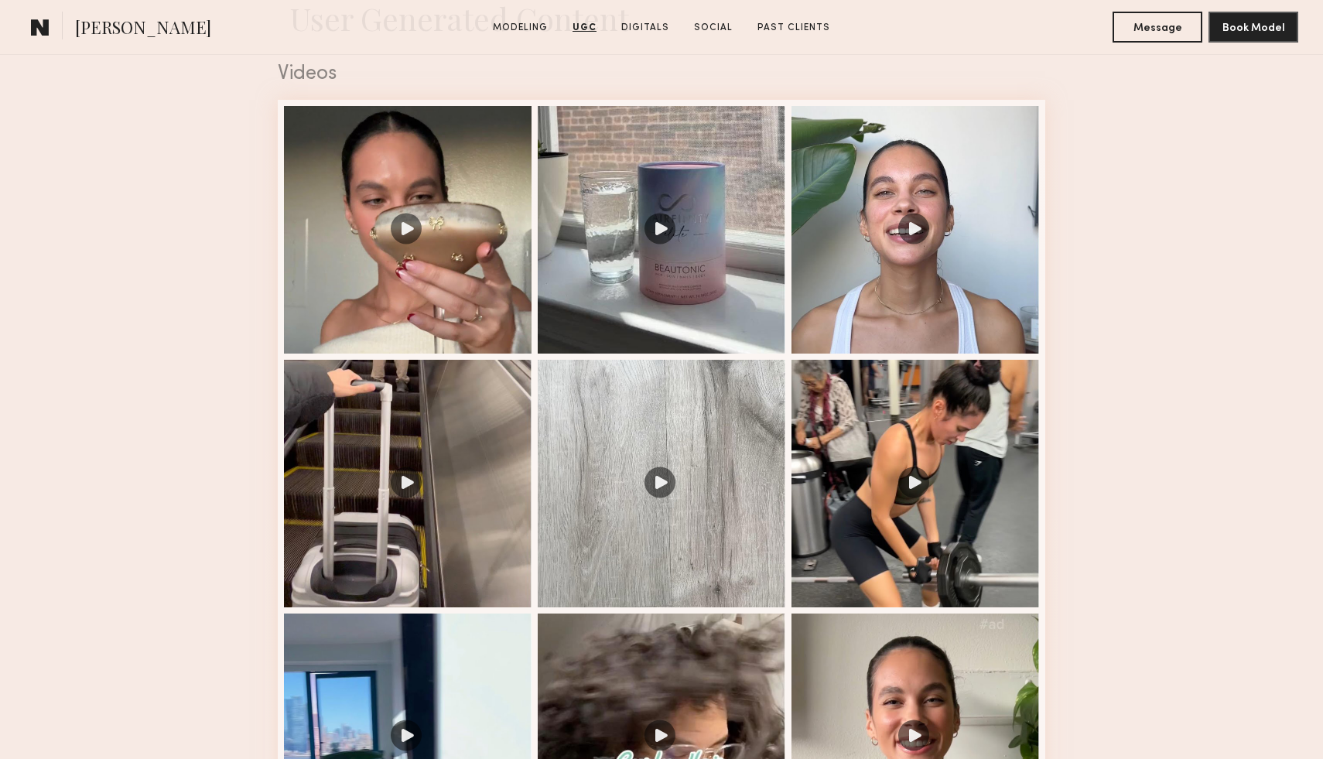
scroll to position [1595, 0]
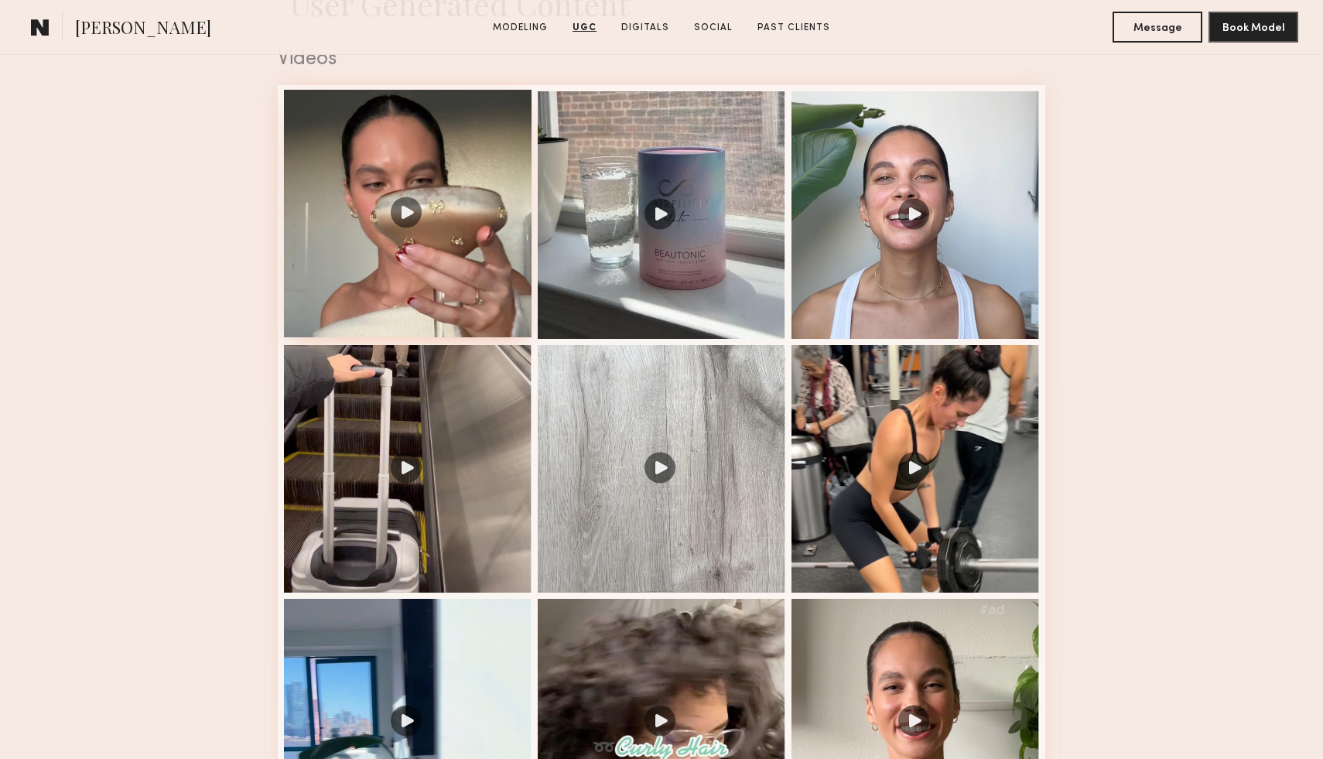
click at [455, 261] on div at bounding box center [408, 214] width 248 height 248
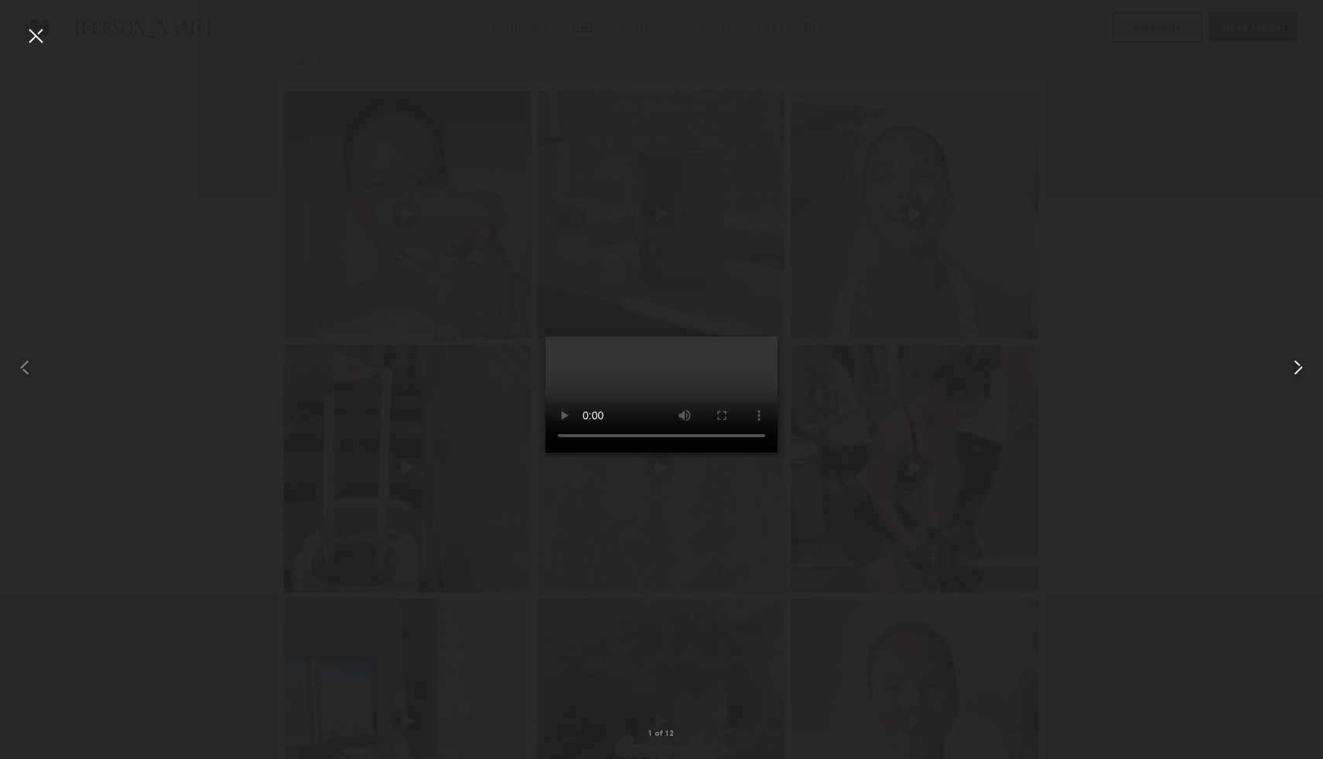
click at [1293, 370] on common-icon at bounding box center [1298, 367] width 25 height 25
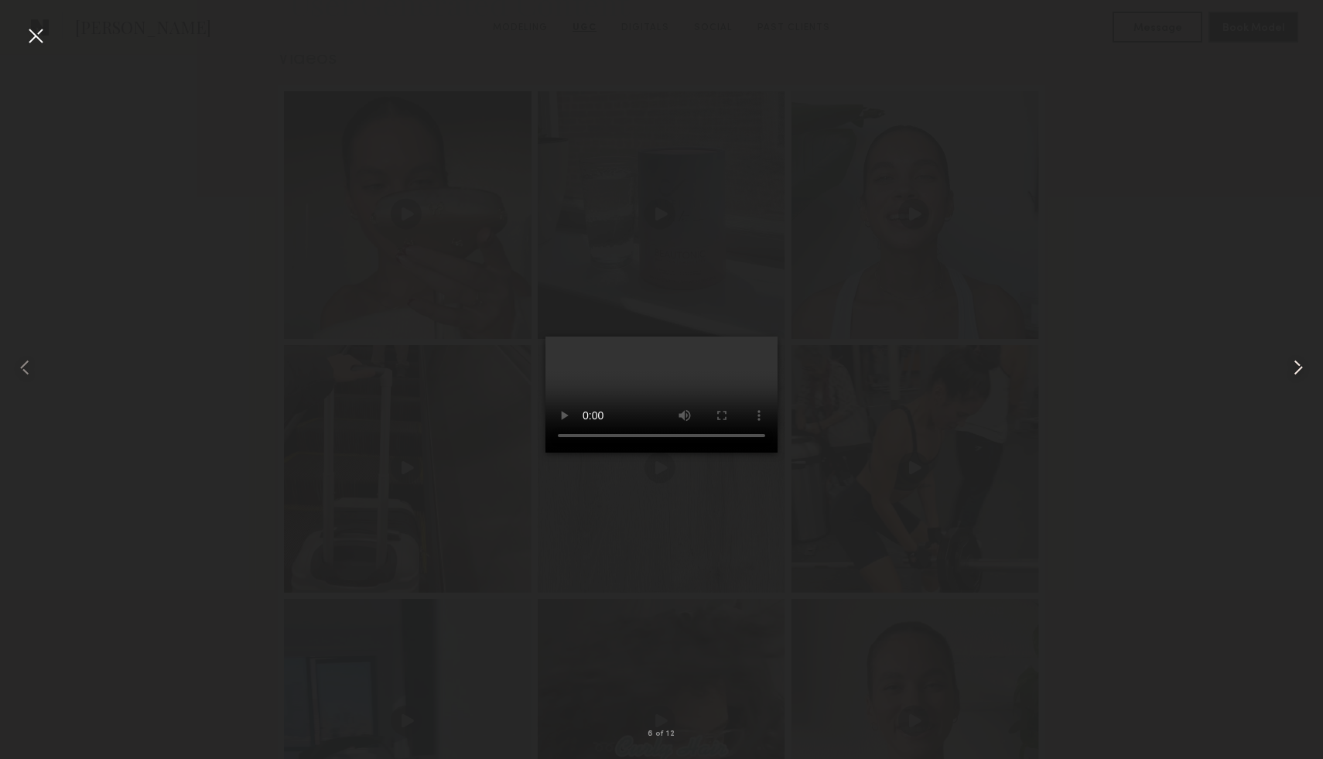
click at [1293, 370] on common-icon at bounding box center [1298, 367] width 25 height 25
click at [38, 31] on div at bounding box center [35, 35] width 25 height 25
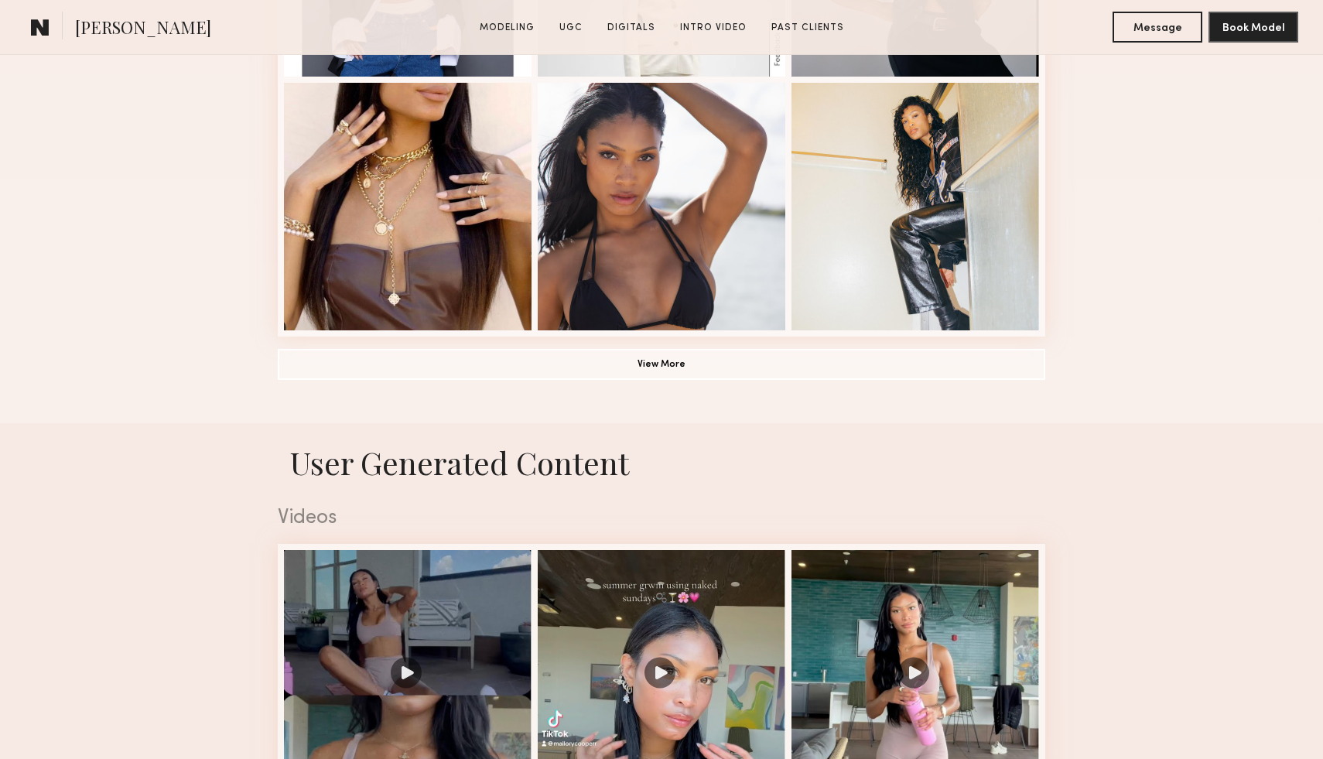
scroll to position [1502, 0]
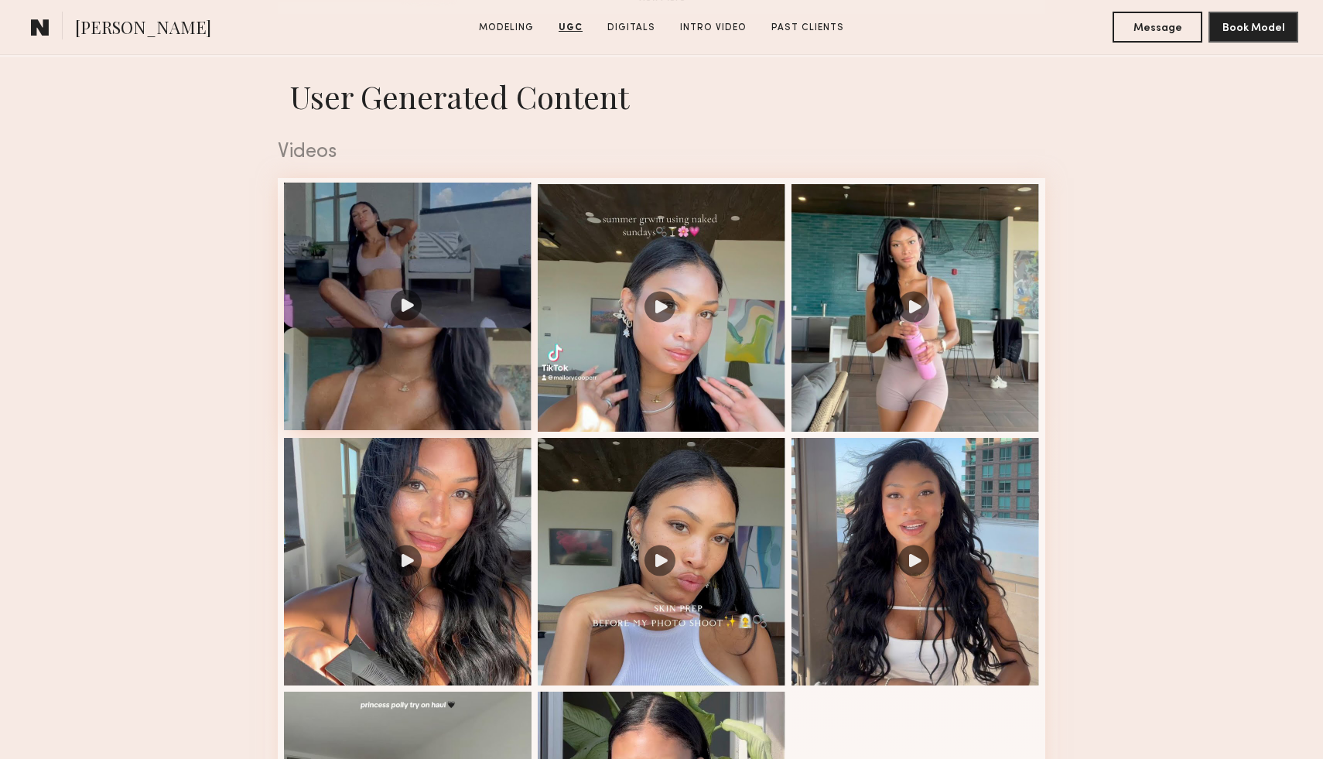
click at [485, 365] on div at bounding box center [408, 307] width 248 height 248
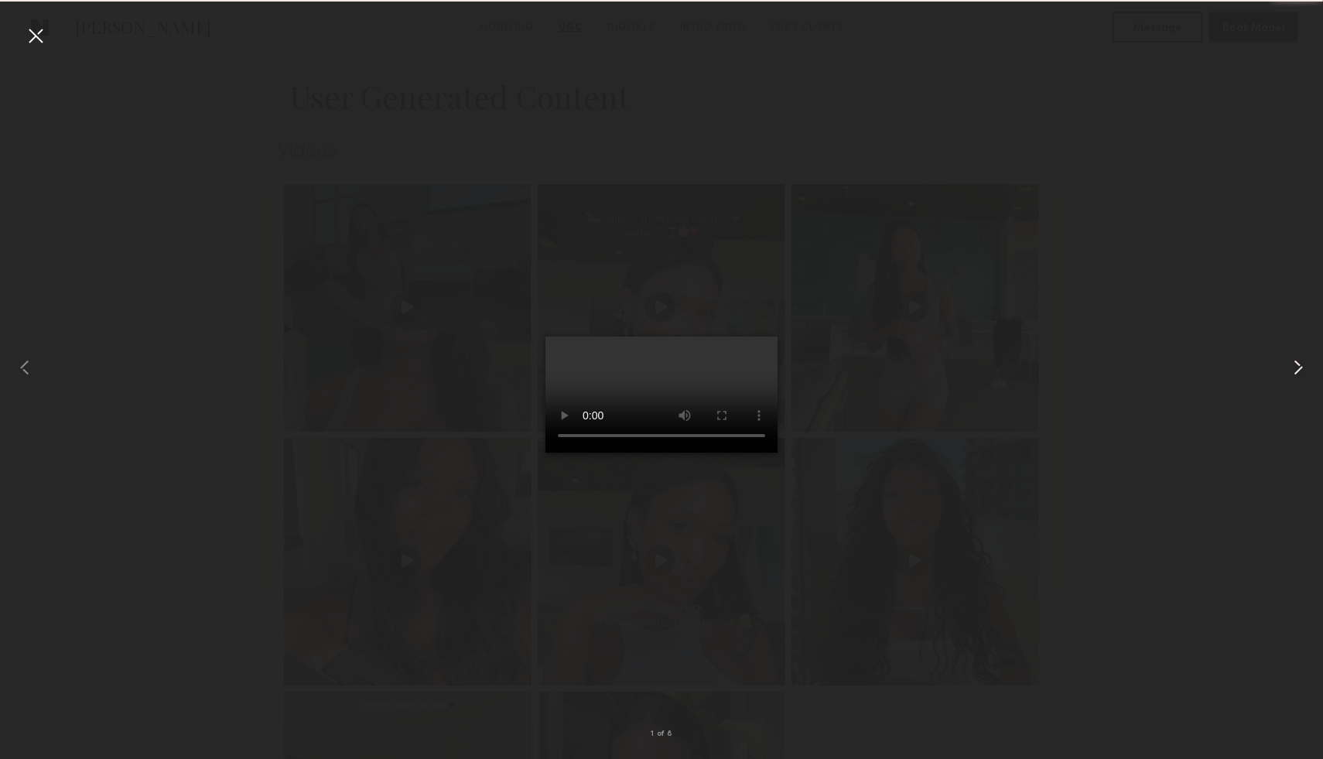
click at [1296, 365] on common-icon at bounding box center [1298, 367] width 25 height 25
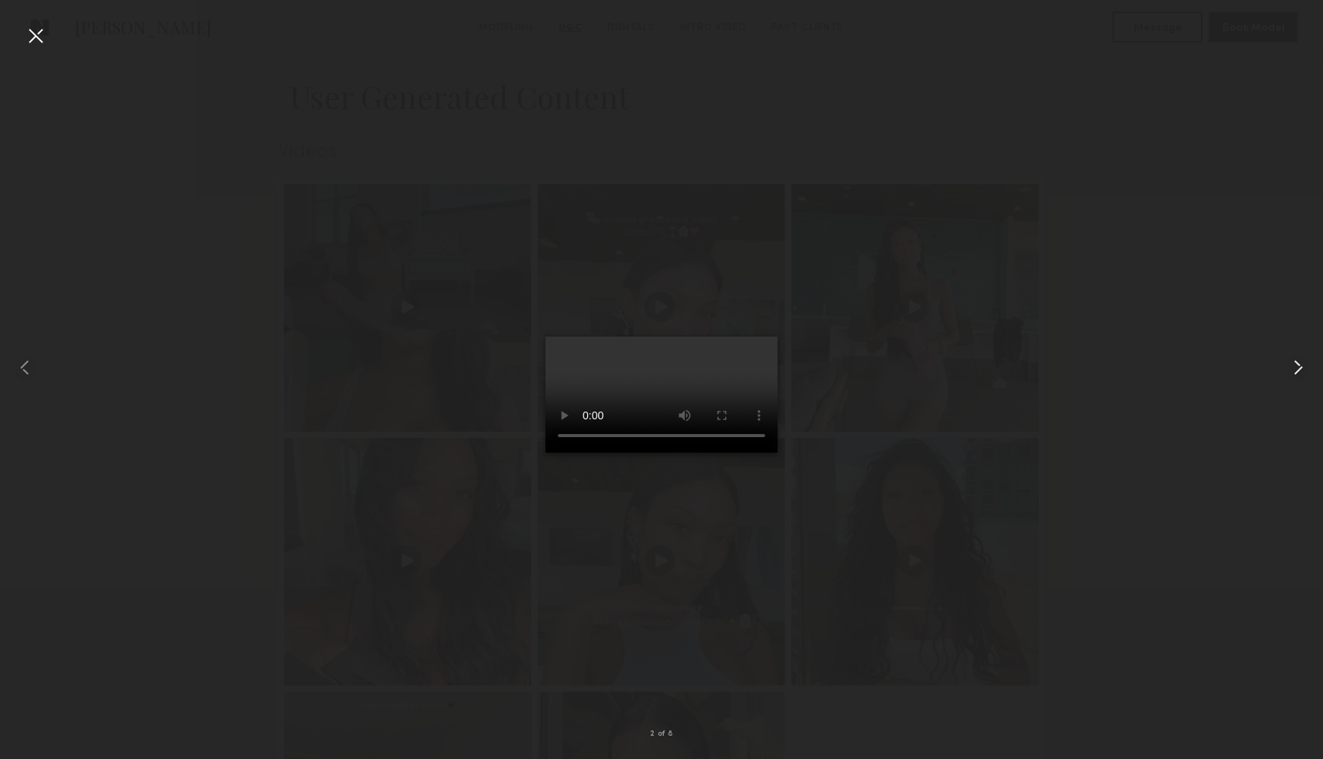
click at [1296, 365] on common-icon at bounding box center [1298, 367] width 25 height 25
click at [1298, 366] on common-icon at bounding box center [1298, 367] width 25 height 25
click at [1299, 366] on common-icon at bounding box center [1298, 367] width 25 height 25
click at [1300, 367] on common-icon at bounding box center [1298, 367] width 25 height 25
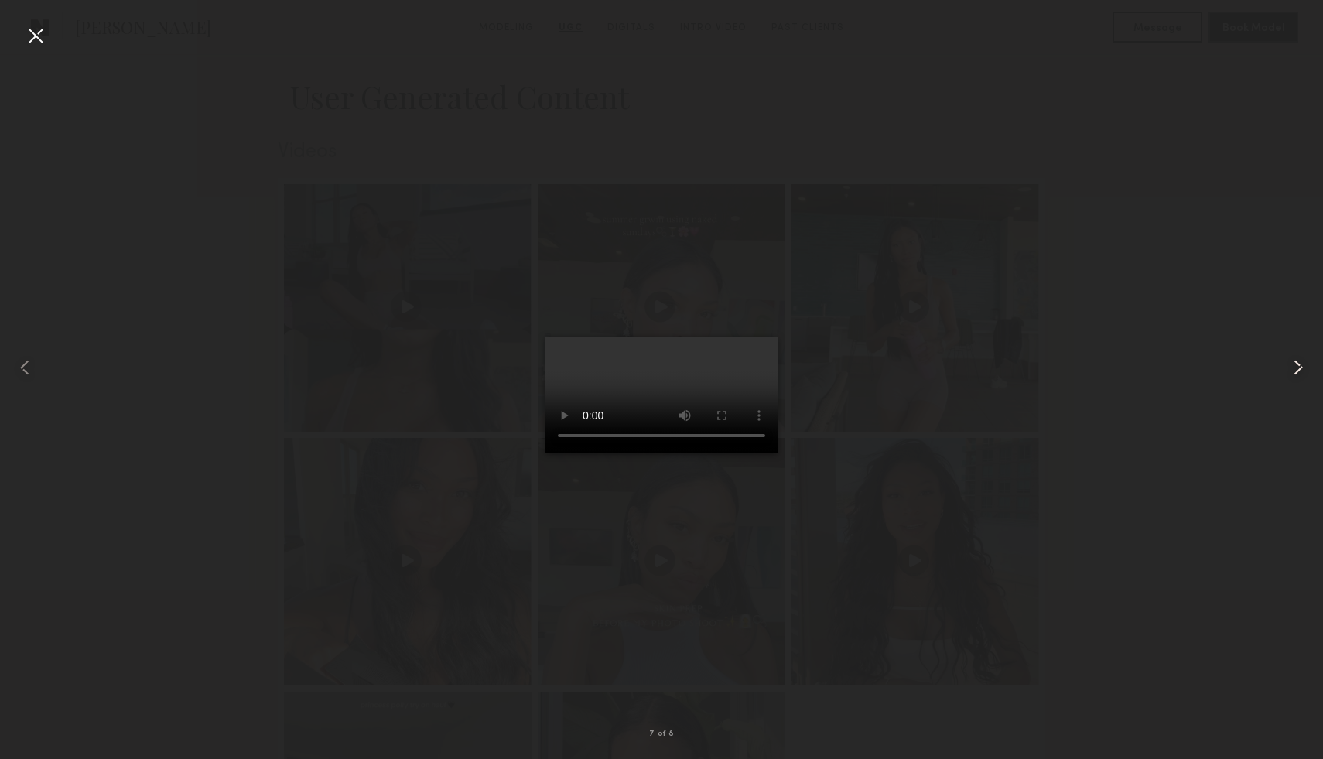
click at [1300, 367] on common-icon at bounding box center [1298, 367] width 25 height 25
click at [36, 42] on div at bounding box center [35, 35] width 25 height 25
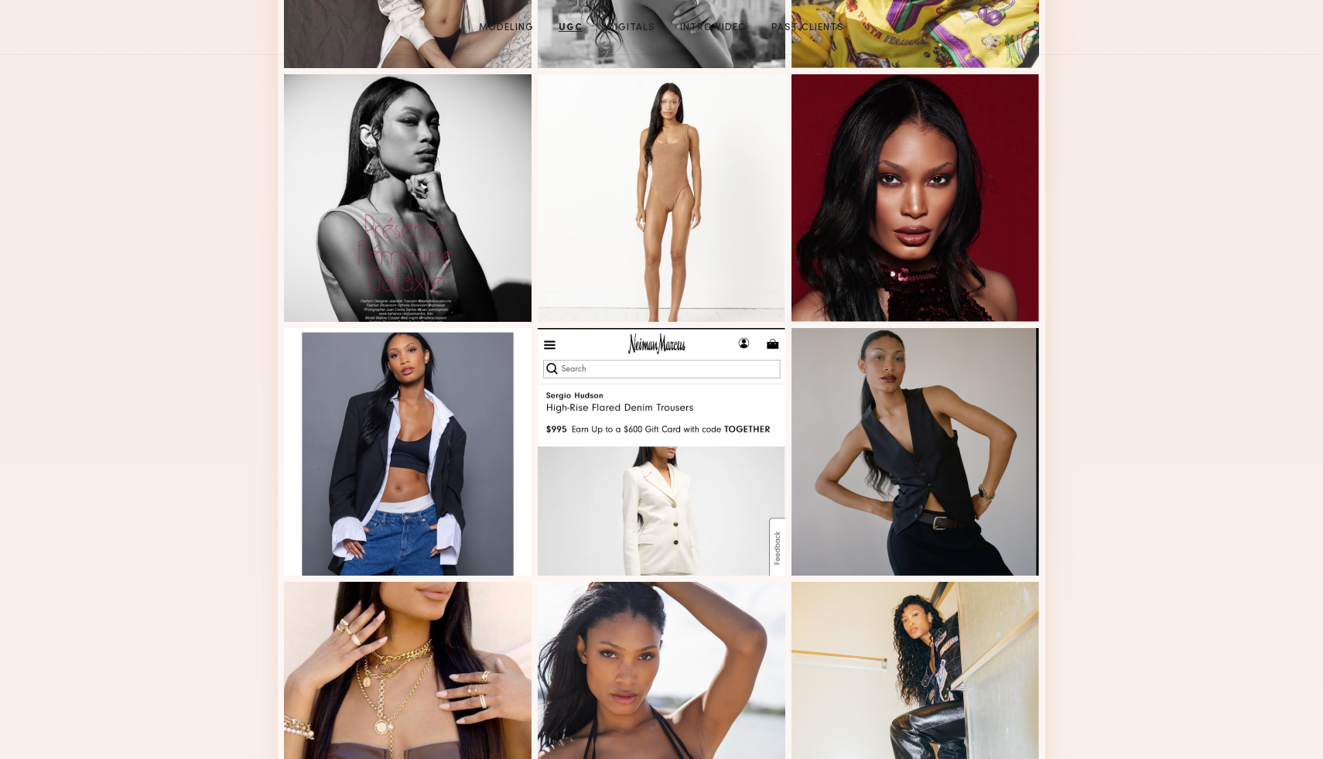
scroll to position [1043, 0]
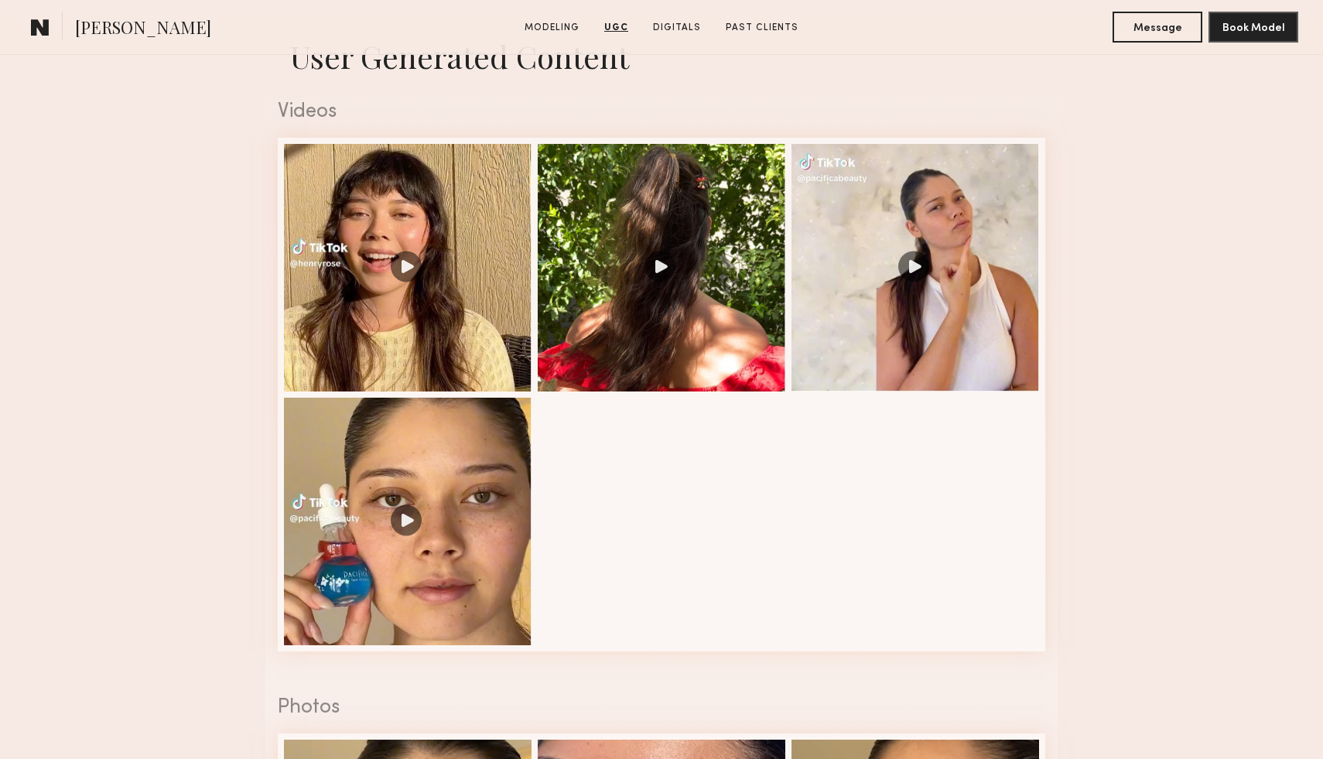
scroll to position [1552, 0]
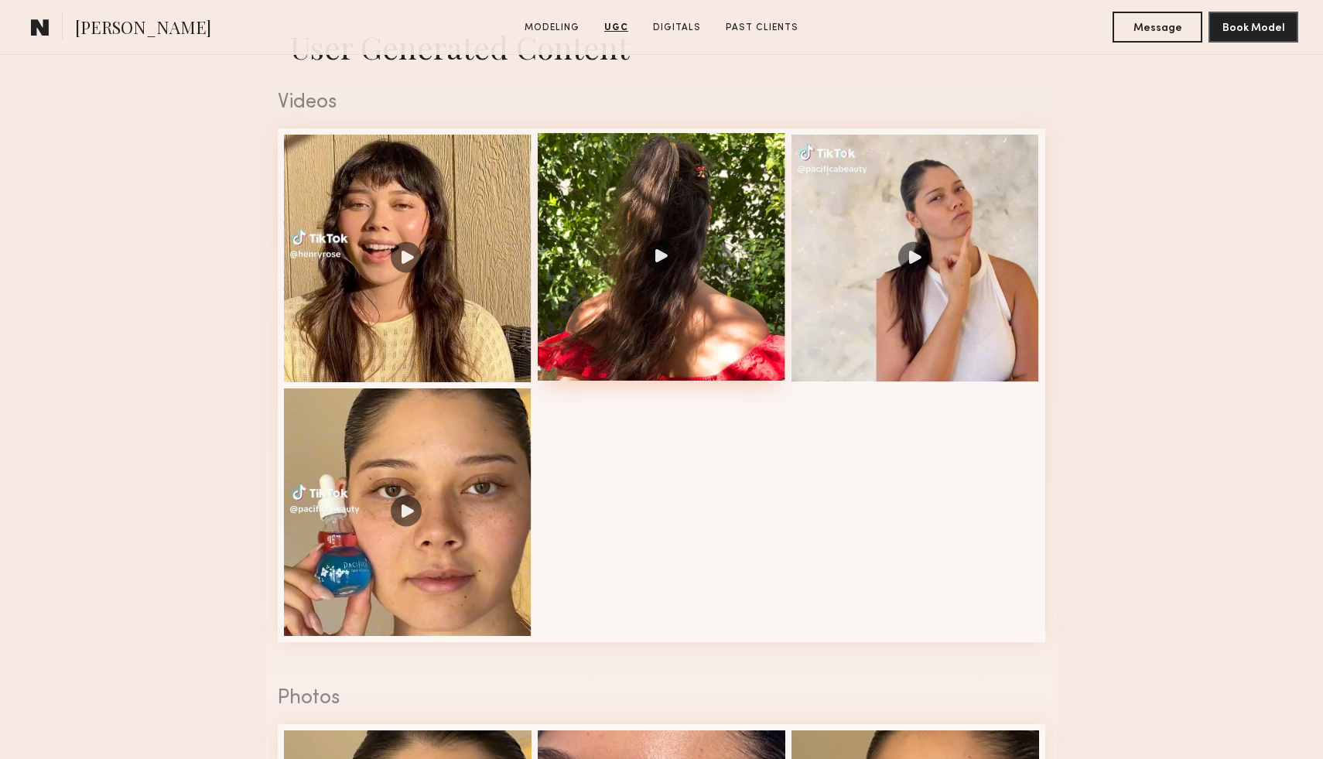
click at [719, 310] on div at bounding box center [662, 257] width 248 height 248
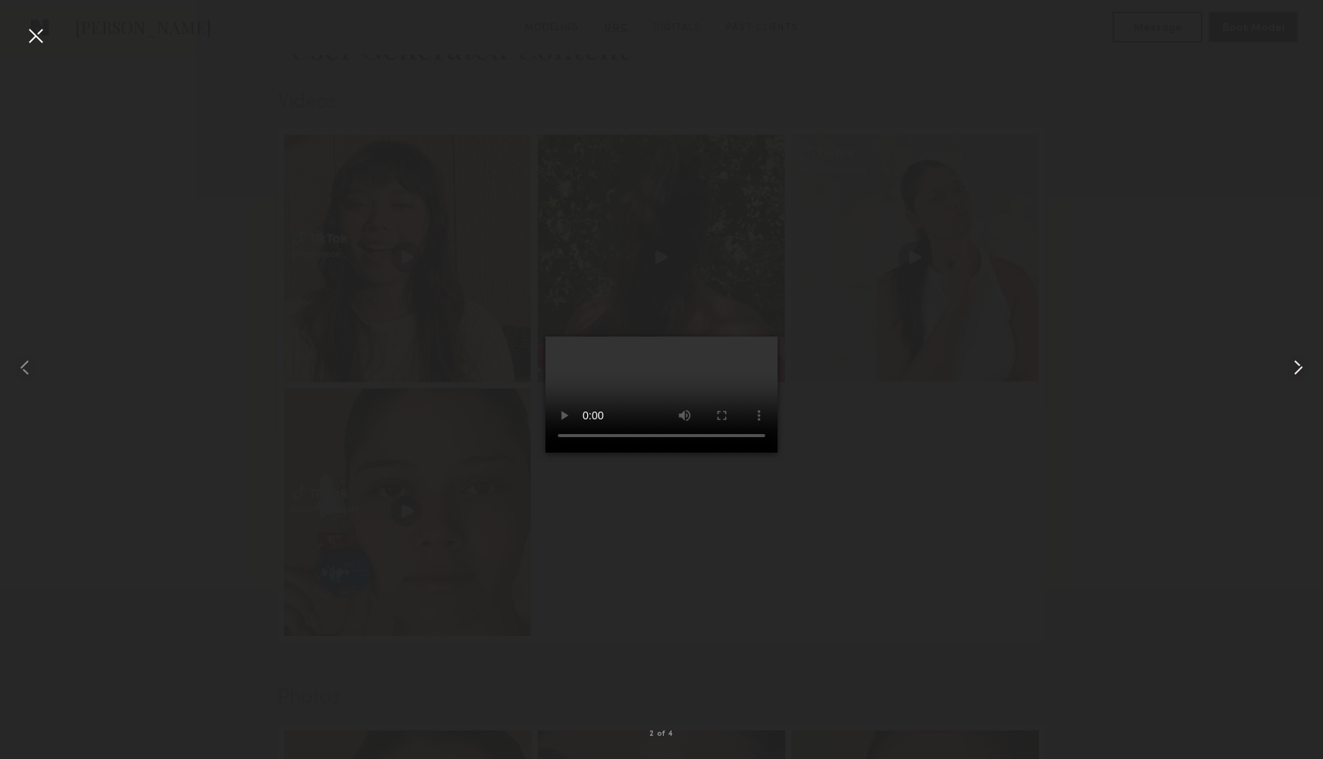
click at [1293, 369] on common-icon at bounding box center [1298, 367] width 25 height 25
click at [1300, 368] on common-icon at bounding box center [1298, 367] width 25 height 25
click at [34, 38] on div at bounding box center [35, 35] width 25 height 25
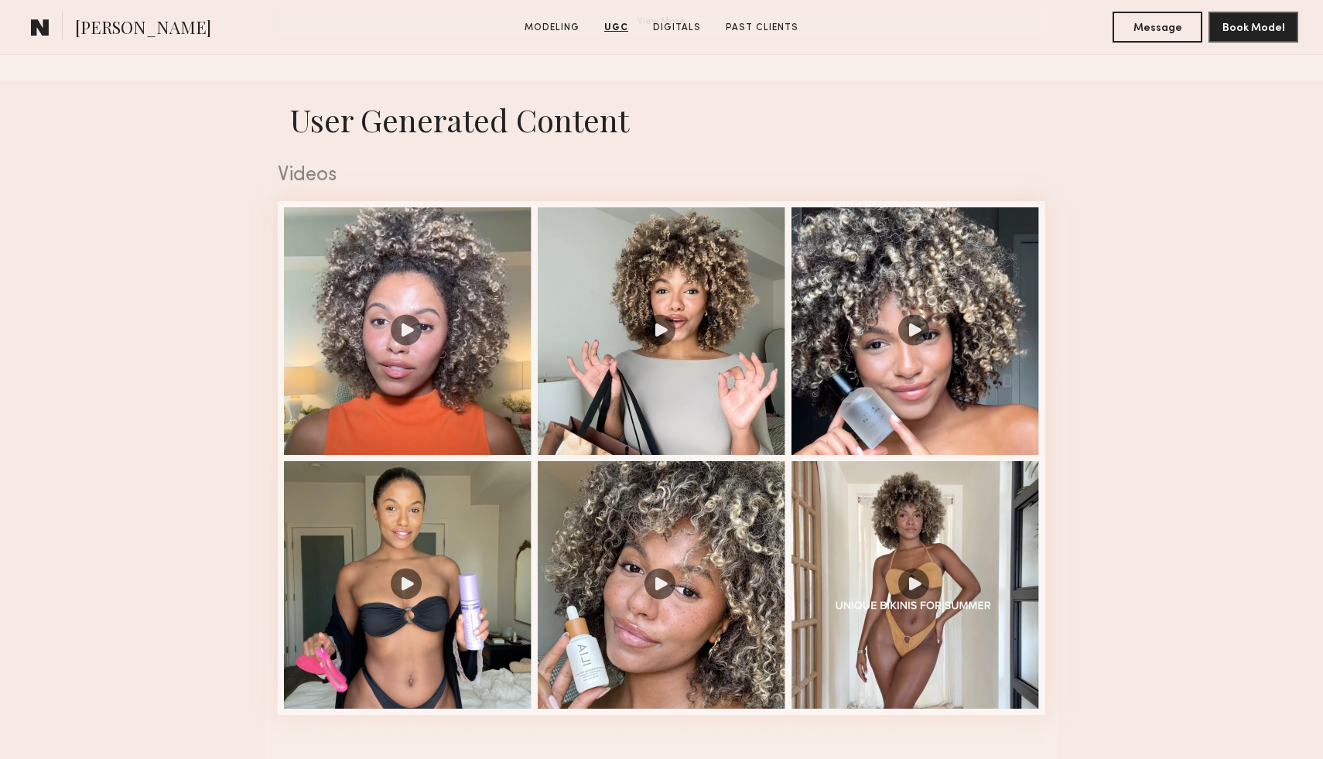
scroll to position [1573, 0]
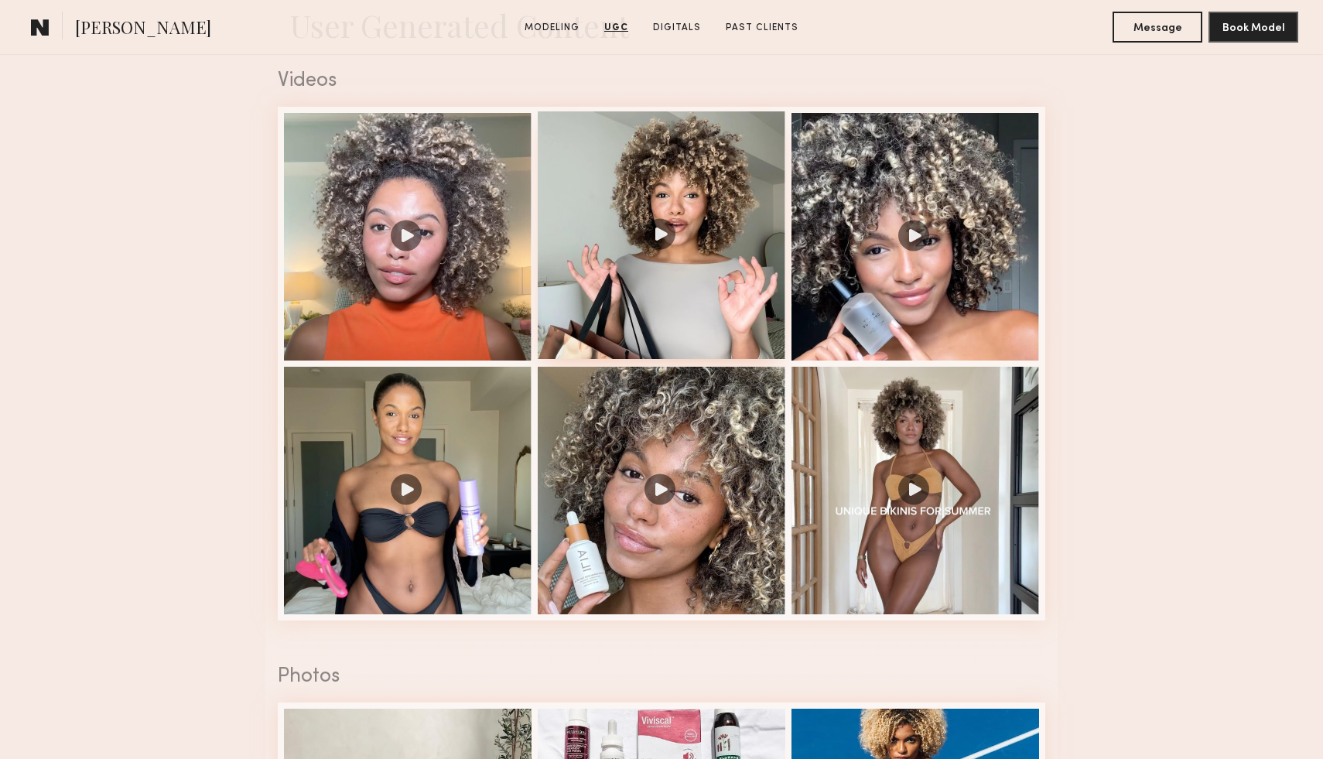
click at [721, 303] on div at bounding box center [662, 235] width 248 height 248
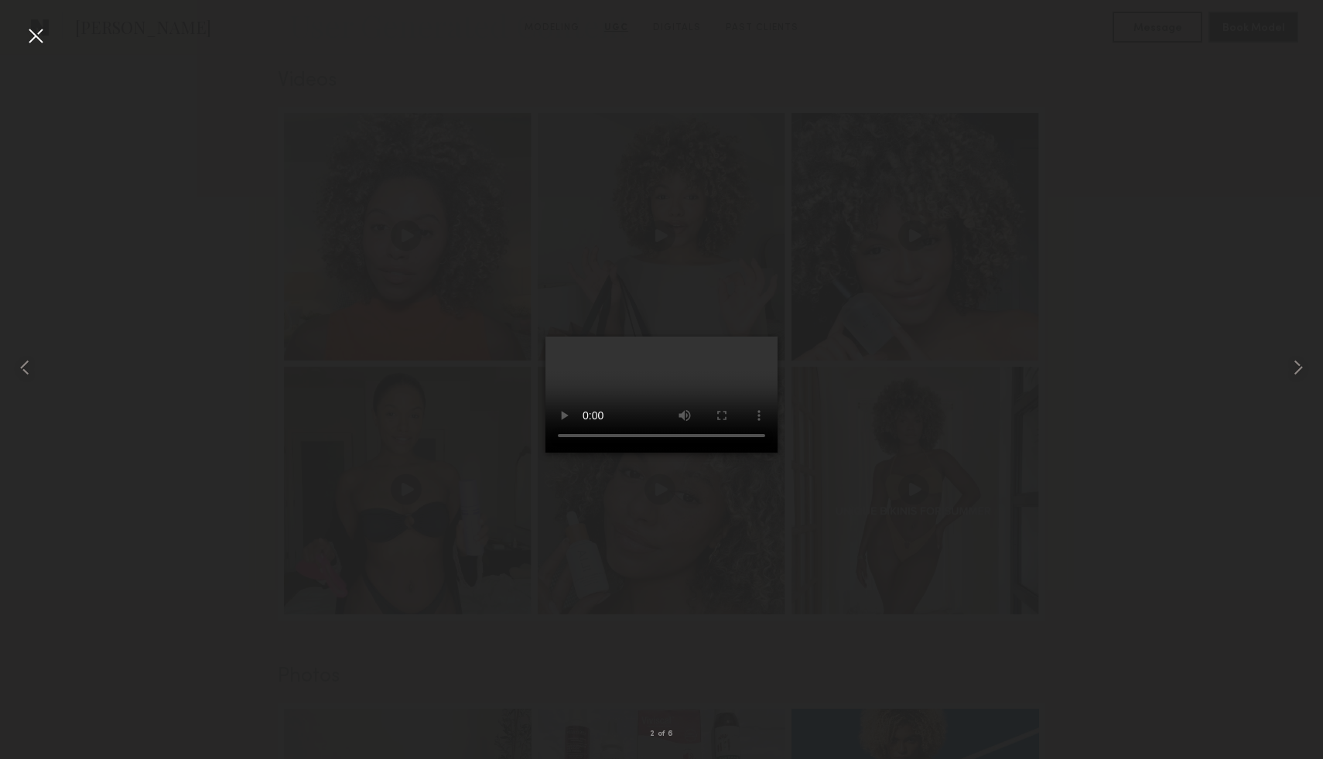
click at [35, 33] on div at bounding box center [35, 35] width 25 height 25
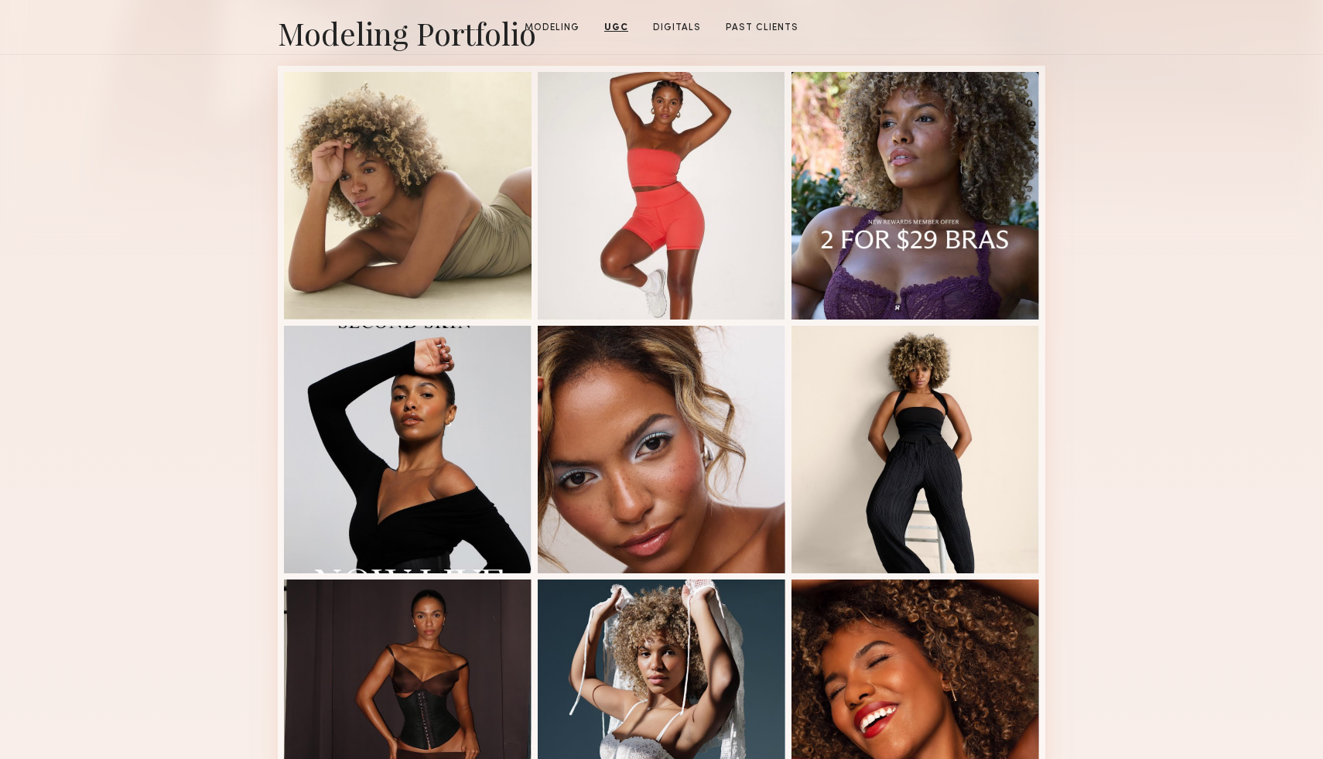
scroll to position [0, 0]
